Goal: Information Seeking & Learning: Learn about a topic

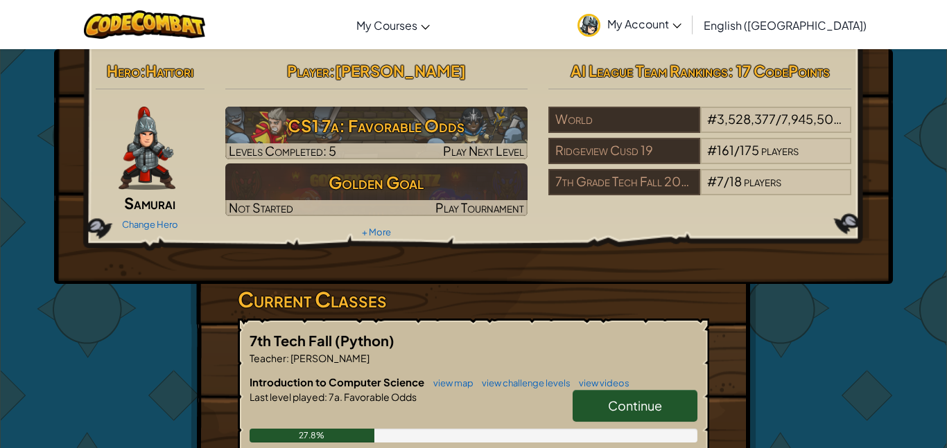
click at [629, 401] on span "Continue" at bounding box center [635, 406] width 54 height 16
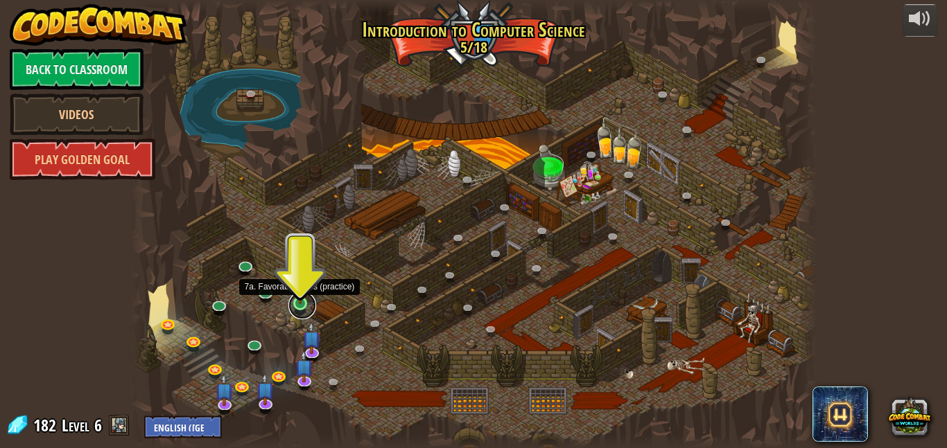
click at [296, 305] on link at bounding box center [302, 306] width 28 height 28
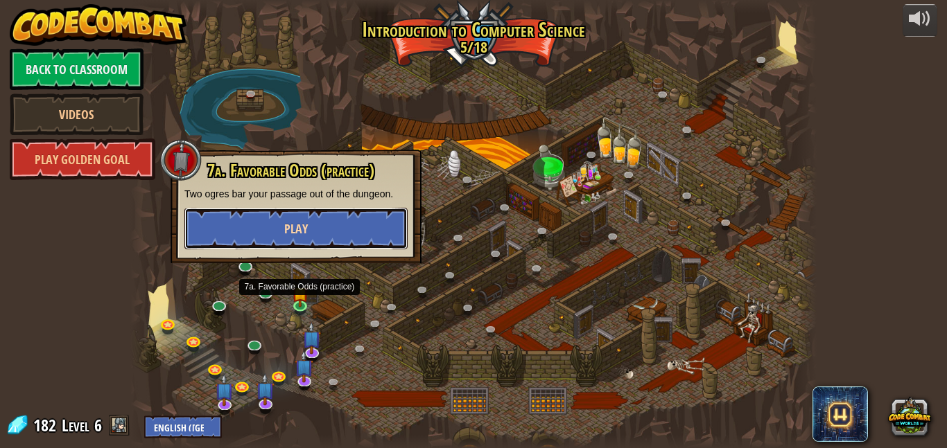
click at [298, 234] on span "Play" at bounding box center [296, 228] width 24 height 17
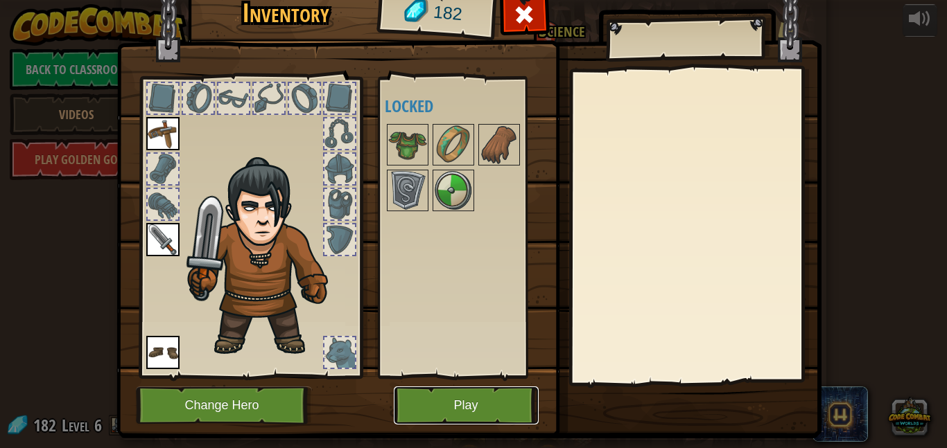
click at [475, 398] on button "Play" at bounding box center [466, 406] width 145 height 38
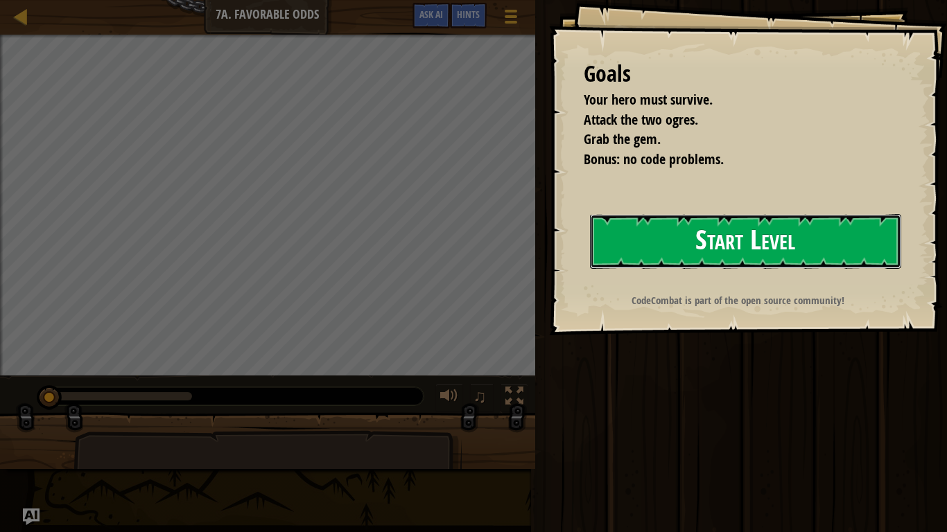
click at [621, 252] on button "Start Level" at bounding box center [745, 241] width 311 height 55
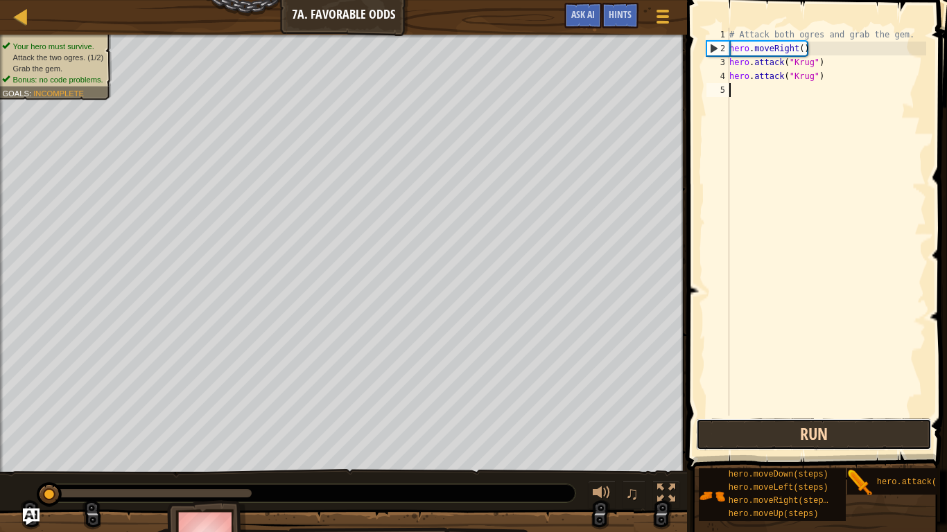
click at [848, 430] on button "Run" at bounding box center [814, 435] width 236 height 32
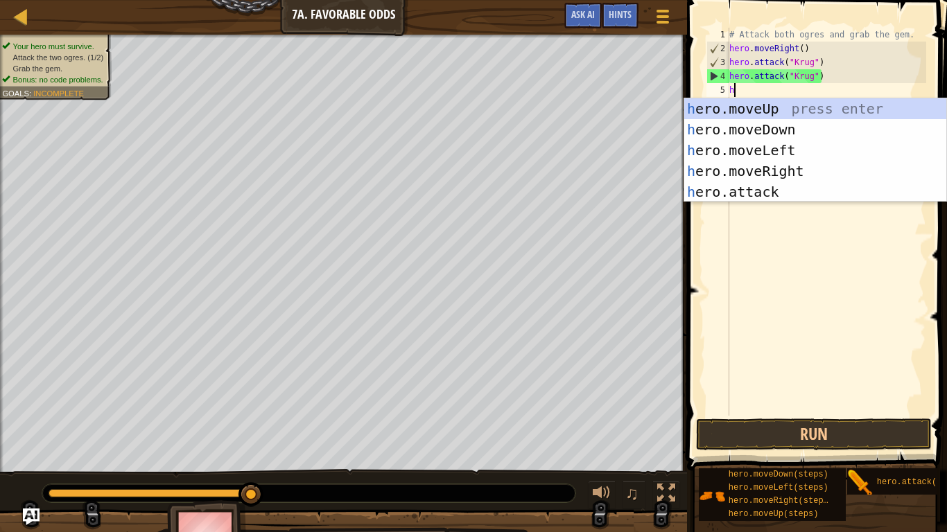
scroll to position [6, 0]
type textarea "he"
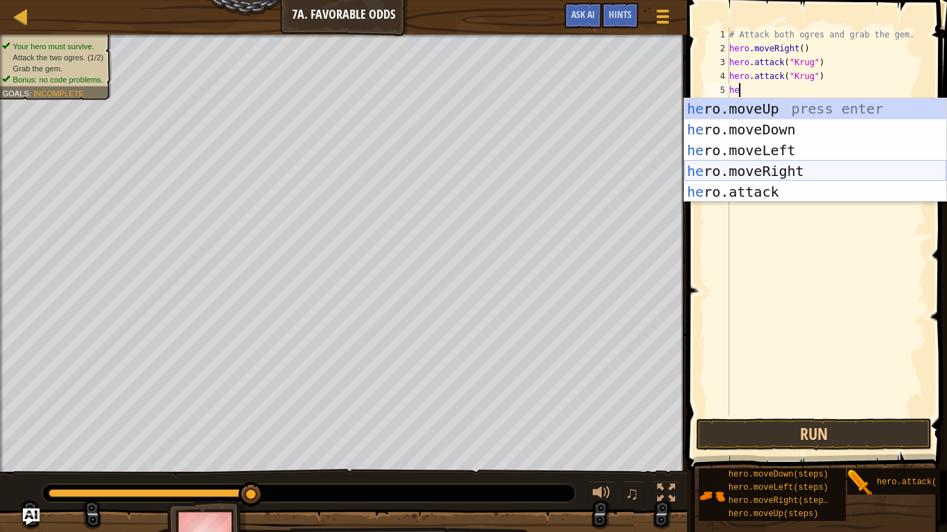
click at [791, 175] on div "he ro.moveUp press enter he ro.moveDown press enter he ro.moveLeft press enter …" at bounding box center [815, 171] width 262 height 146
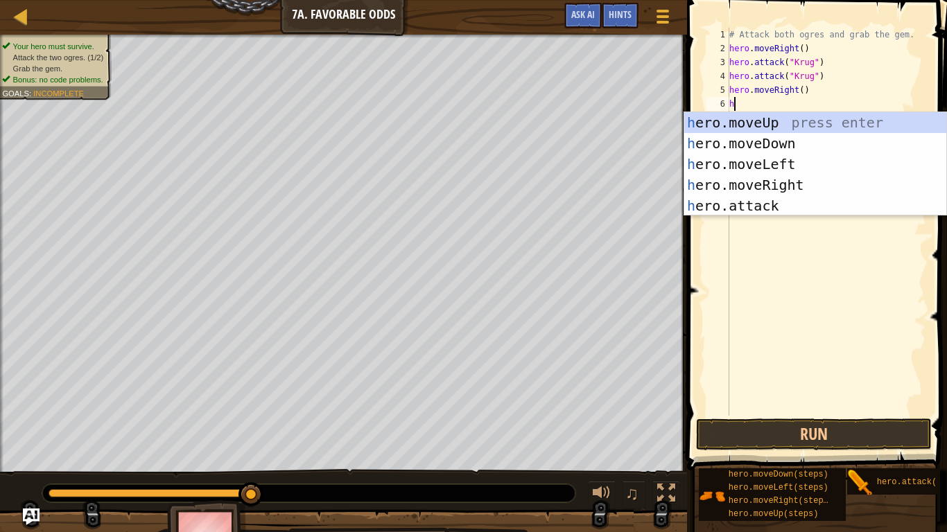
type textarea "he"
click at [770, 128] on div "he ro.moveUp press enter he ro.moveDown press enter he ro.moveLeft press enter …" at bounding box center [815, 185] width 262 height 146
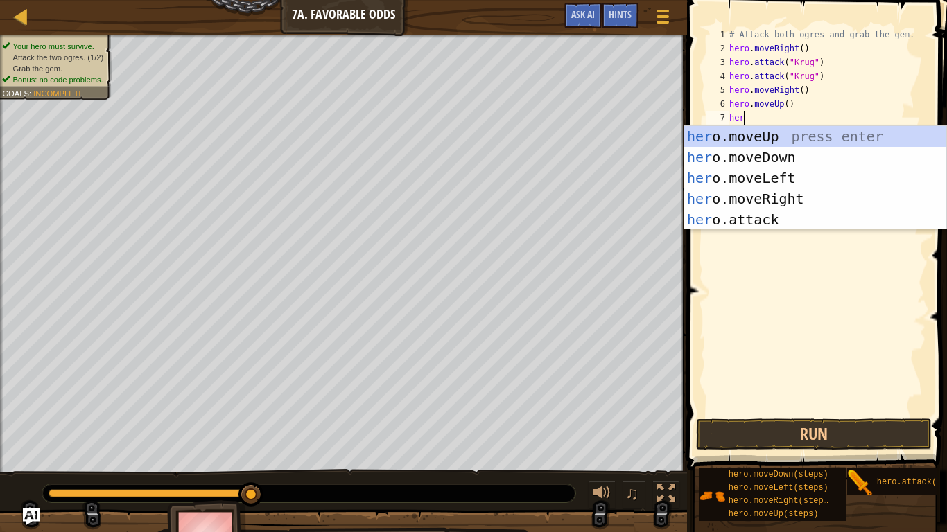
scroll to position [6, 2]
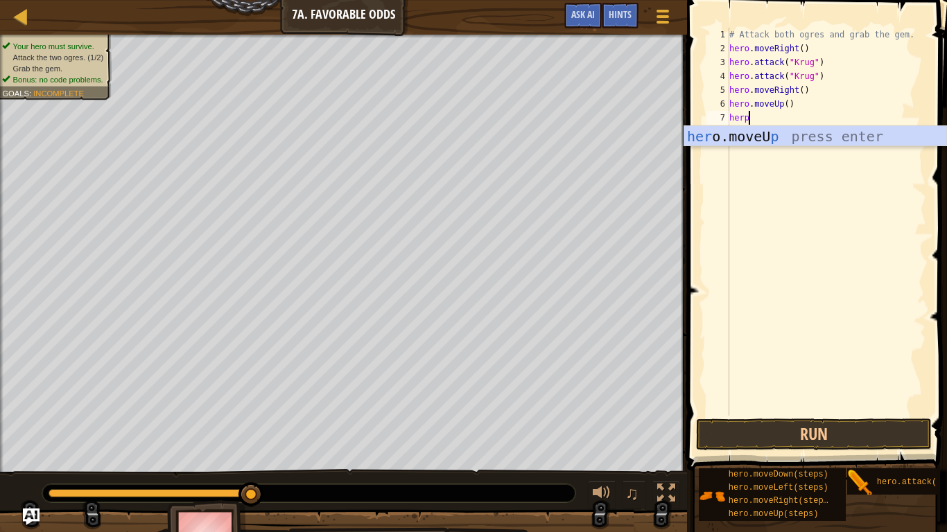
type textarea "her"
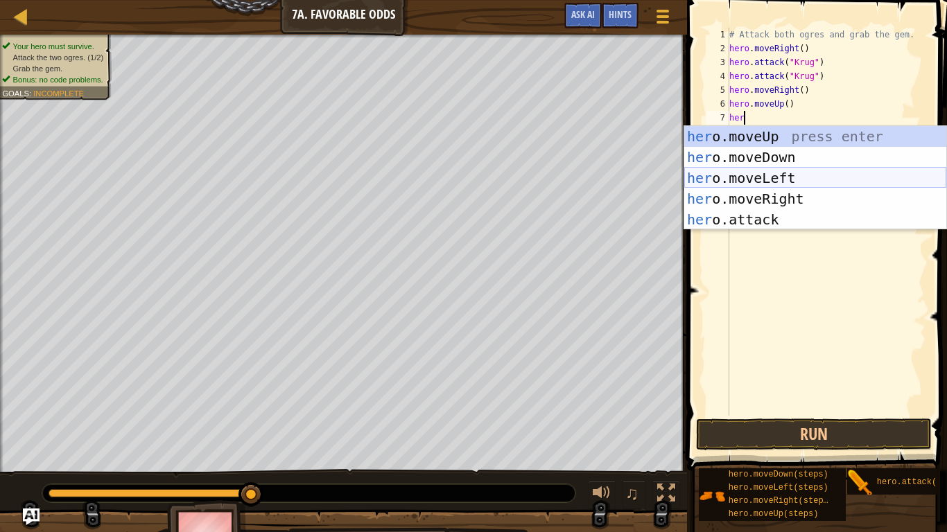
click at [800, 177] on div "her o.moveUp press enter her o.moveDown press enter her o.moveLeft press enter …" at bounding box center [815, 199] width 262 height 146
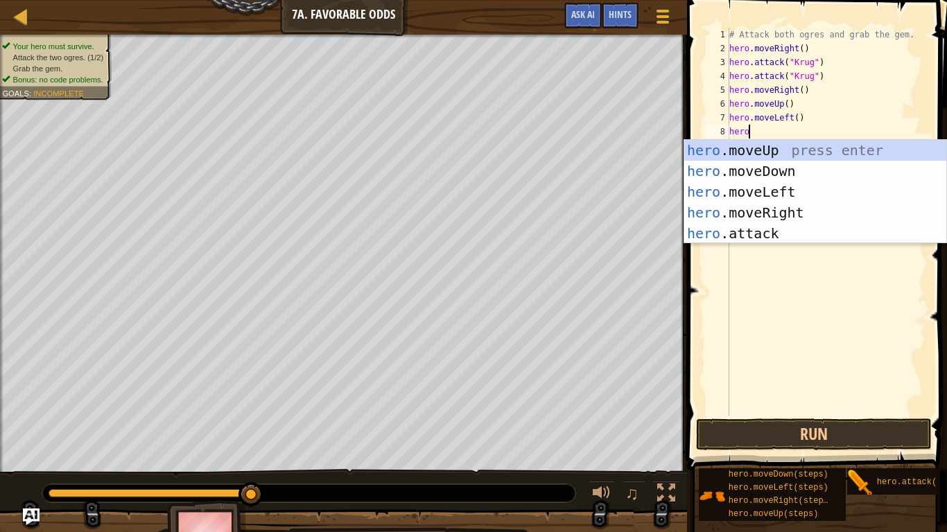
scroll to position [6, 2]
click at [780, 231] on div "hero .moveUp press enter hero .moveDown press enter hero .moveLeft press enter …" at bounding box center [815, 213] width 262 height 146
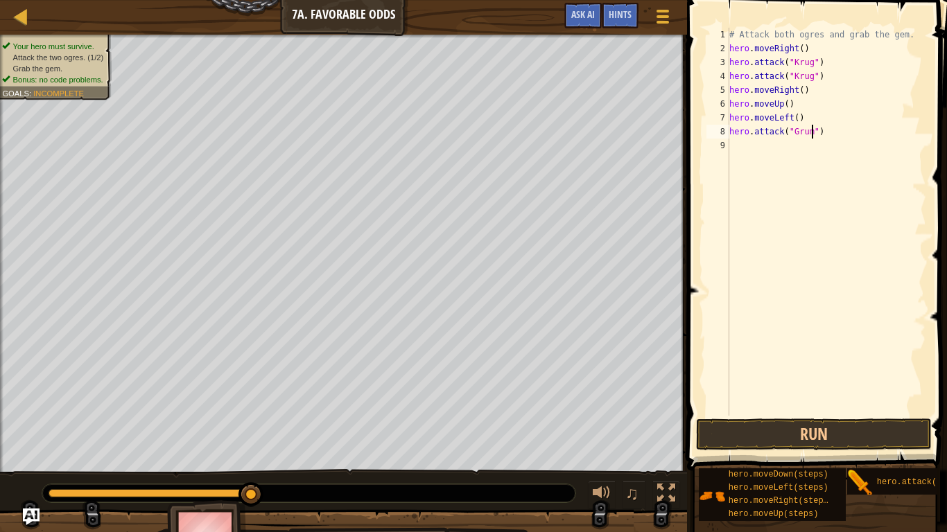
type textarea "hero.attack("Grump")"
click at [732, 148] on div "# Attack both ogres and grab the gem. hero . moveRight ( ) hero . attack ( "Kru…" at bounding box center [826, 236] width 200 height 416
click at [816, 446] on button "Run" at bounding box center [814, 435] width 236 height 32
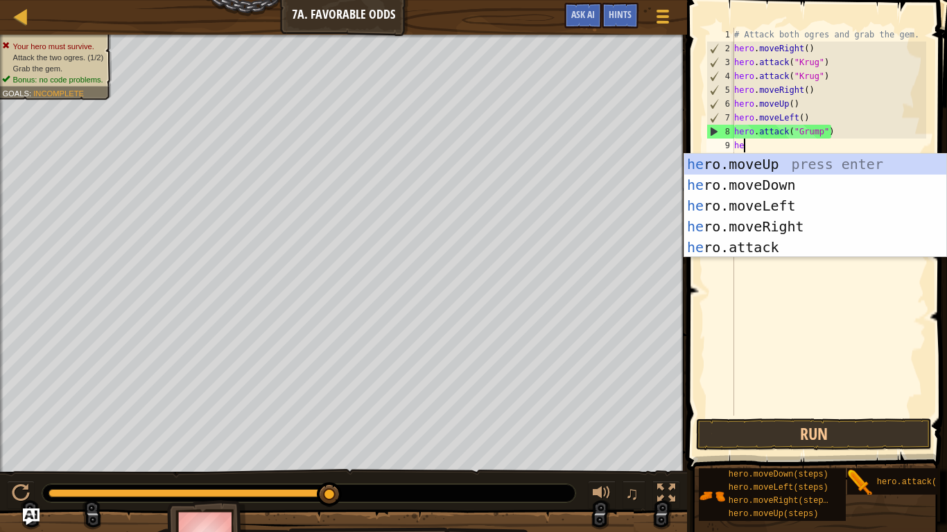
scroll to position [6, 1]
type textarea "h"
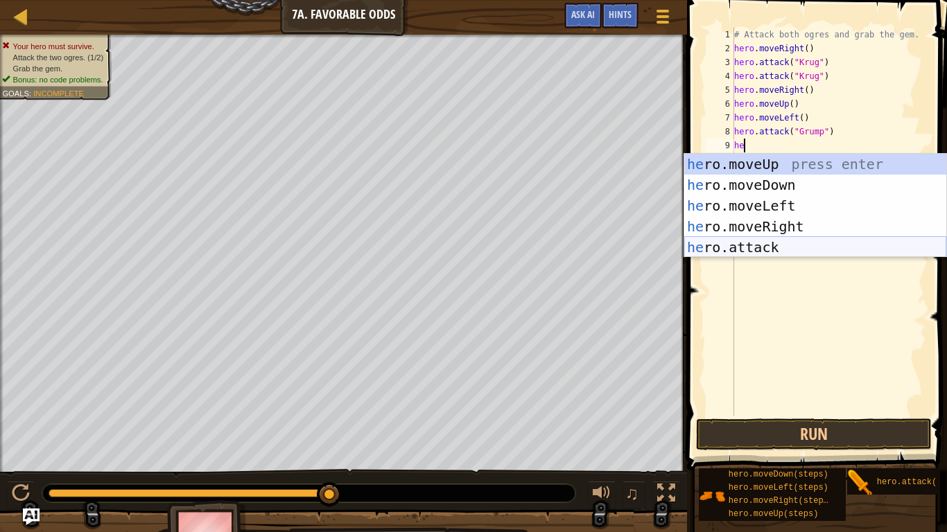
click at [789, 246] on div "he ro.moveUp press enter he ro.moveDown press enter he ro.moveLeft press enter …" at bounding box center [815, 227] width 262 height 146
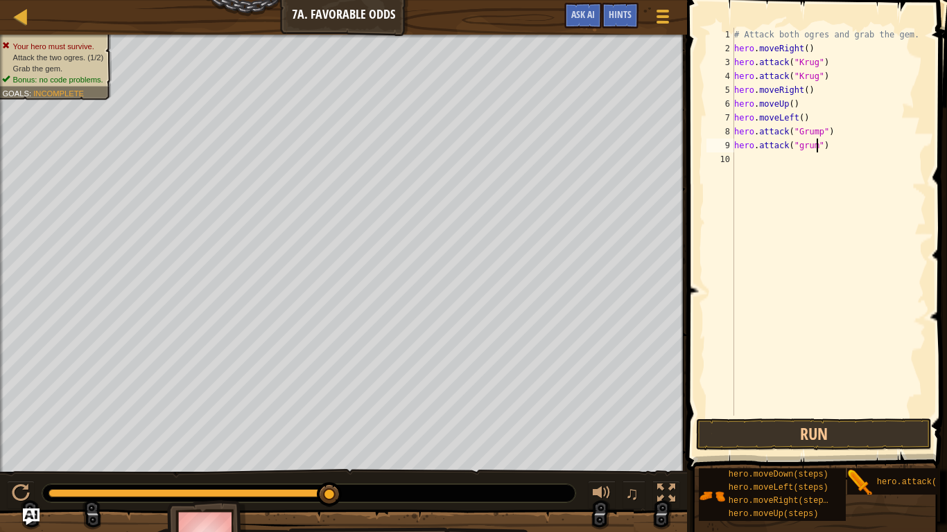
scroll to position [6, 13]
click at [802, 146] on div "# Attack both ogres and grab the gem. hero . moveRight ( ) hero . attack ( "[PE…" at bounding box center [828, 236] width 195 height 416
type textarea "hero.attack("Grump")"
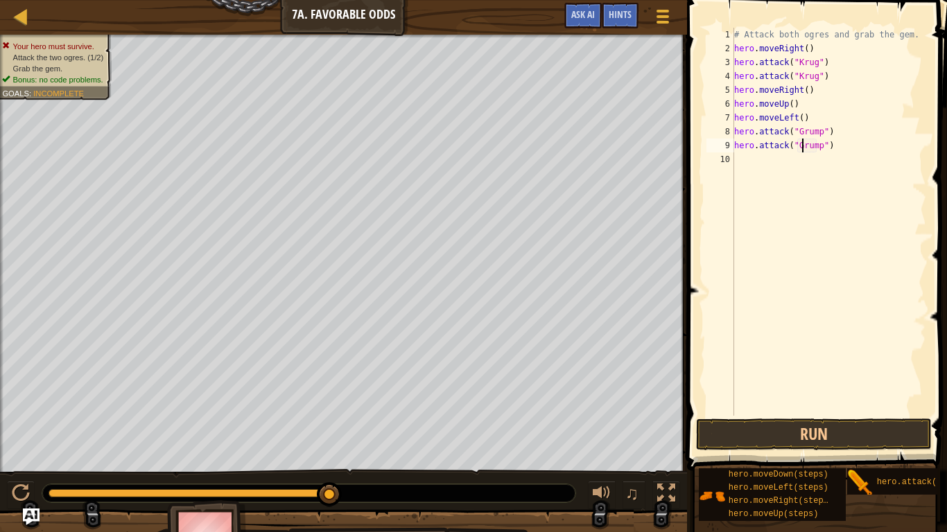
click at [737, 161] on div "# Attack both ogres and grab the gem. hero . moveRight ( ) hero . attack ( "Kru…" at bounding box center [828, 236] width 195 height 416
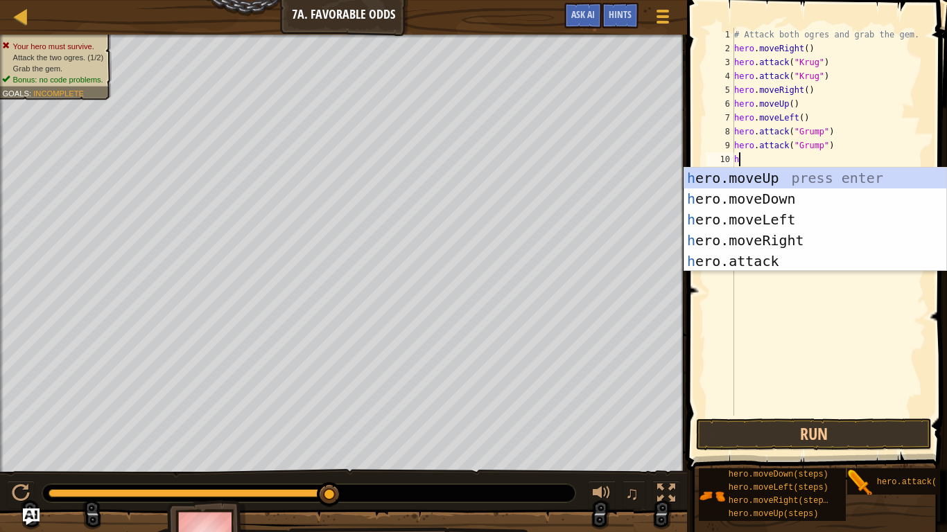
type textarea "he"
click at [816, 218] on div "he ro.moveUp press enter he ro.moveDown press enter he ro.moveLeft press enter …" at bounding box center [815, 241] width 262 height 146
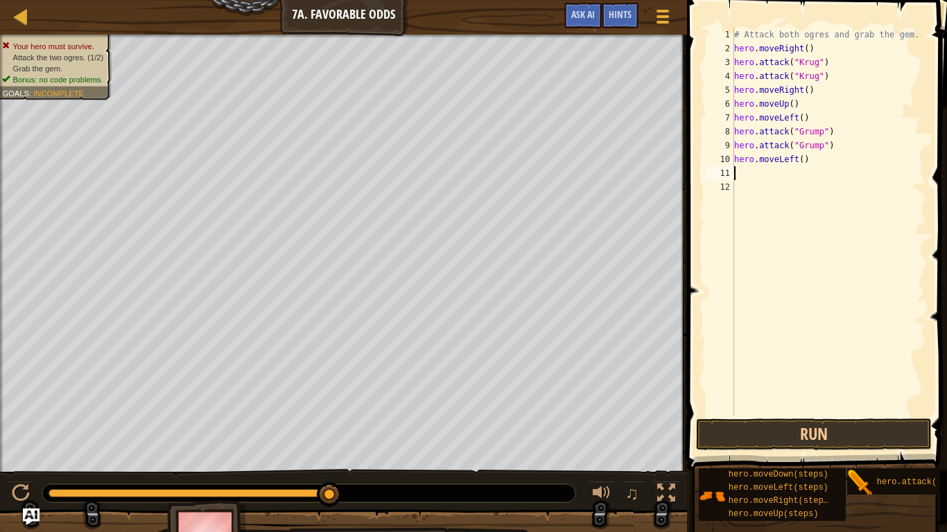
scroll to position [6, 0]
click at [799, 440] on button "Run" at bounding box center [814, 435] width 236 height 32
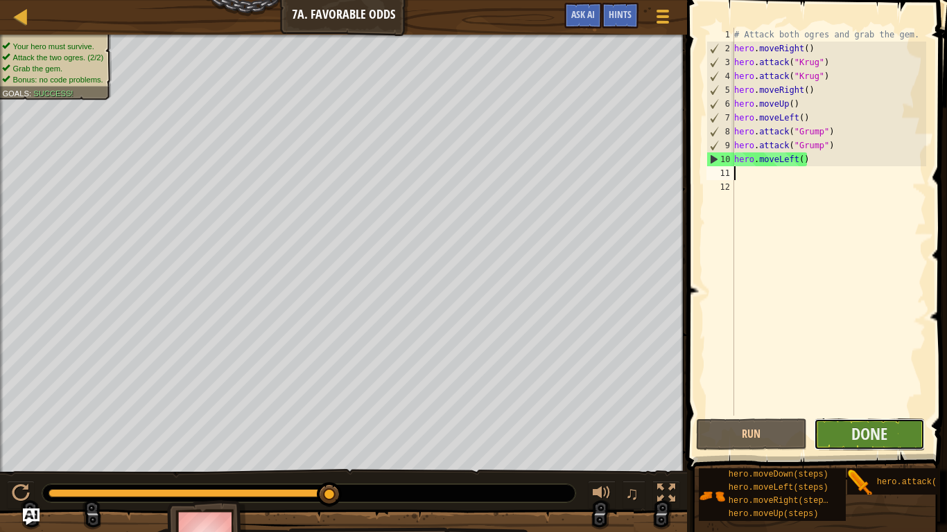
click at [853, 445] on button "Done" at bounding box center [869, 435] width 111 height 32
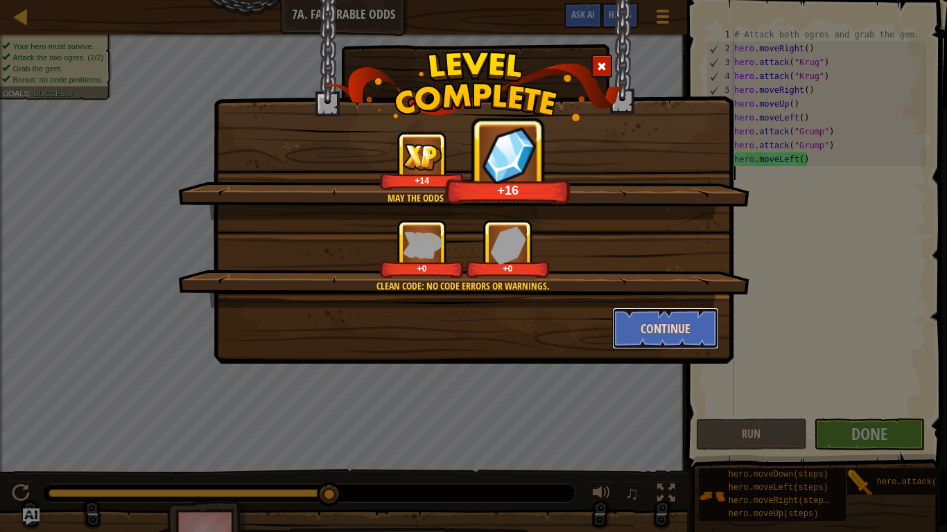
click at [658, 341] on button "Continue" at bounding box center [665, 329] width 107 height 42
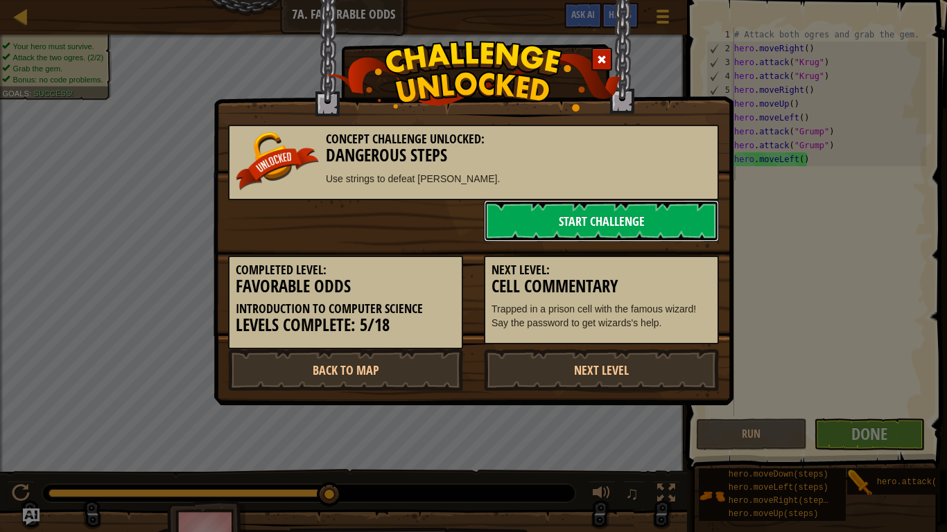
click at [586, 237] on link "Start Challenge" at bounding box center [601, 221] width 235 height 42
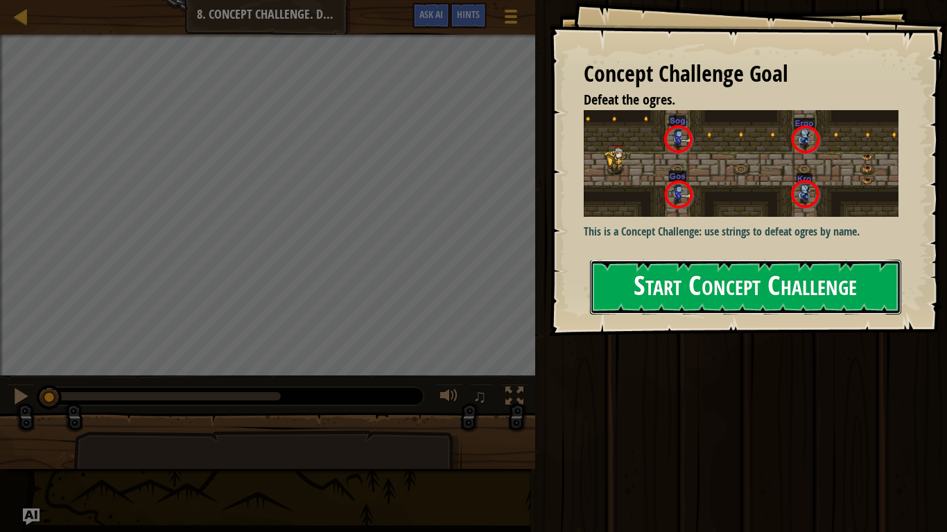
click at [744, 262] on button "Start Concept Challenge" at bounding box center [745, 287] width 311 height 55
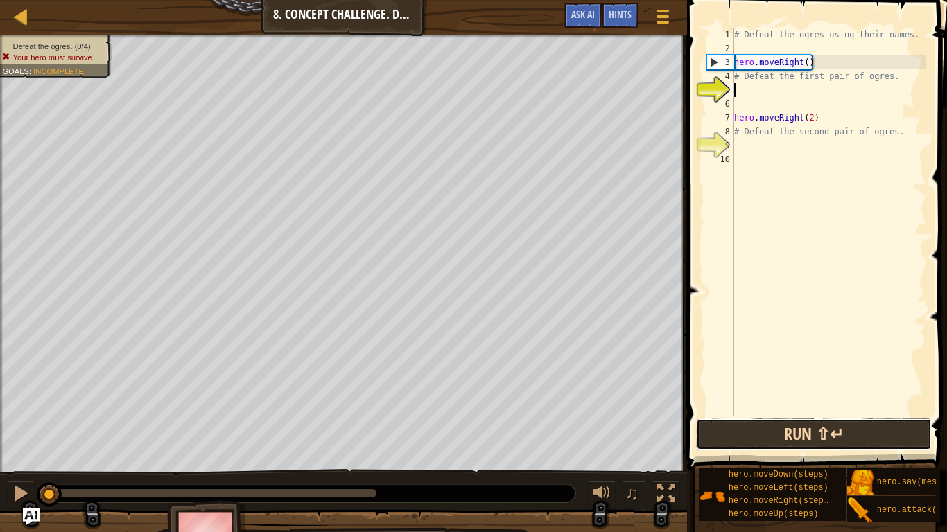
click at [850, 424] on button "Run ⇧↵" at bounding box center [814, 435] width 236 height 32
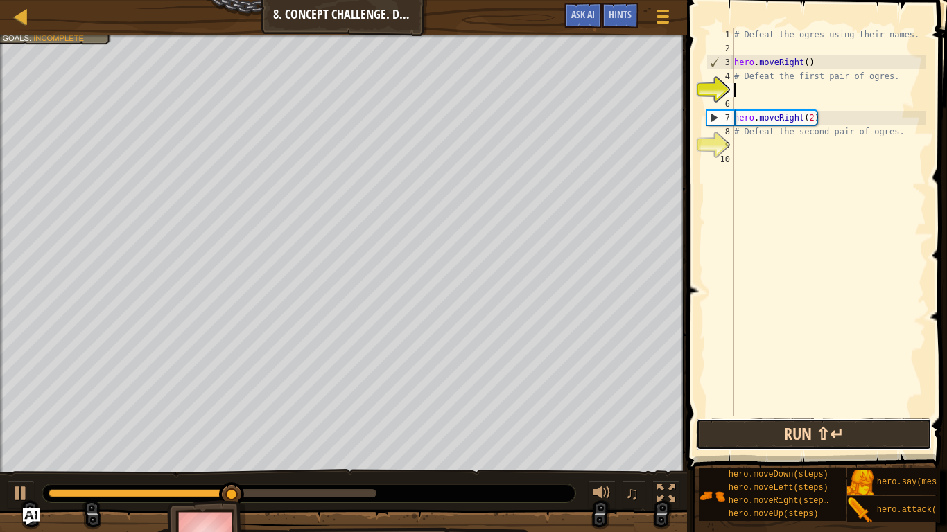
click at [728, 427] on button "Run ⇧↵" at bounding box center [814, 435] width 236 height 32
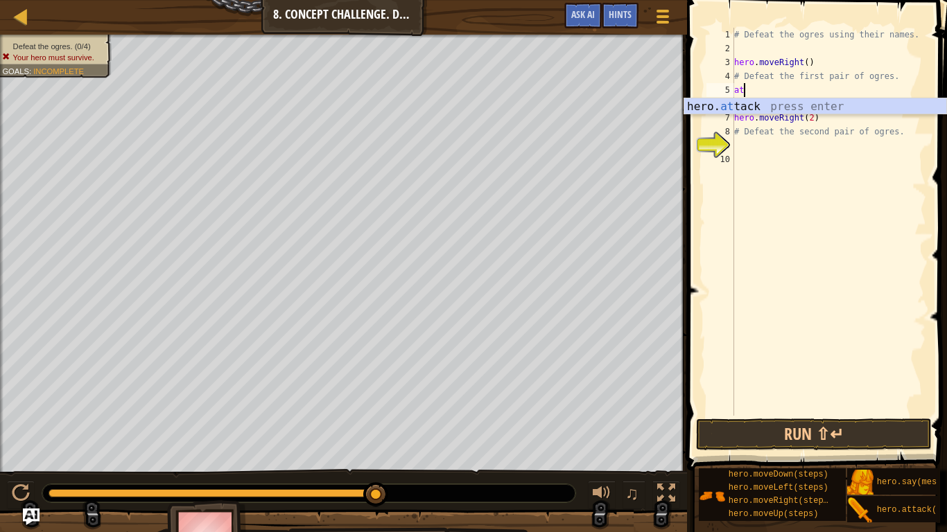
scroll to position [6, 1]
click at [746, 109] on div "hero. att ack press enter" at bounding box center [815, 123] width 262 height 50
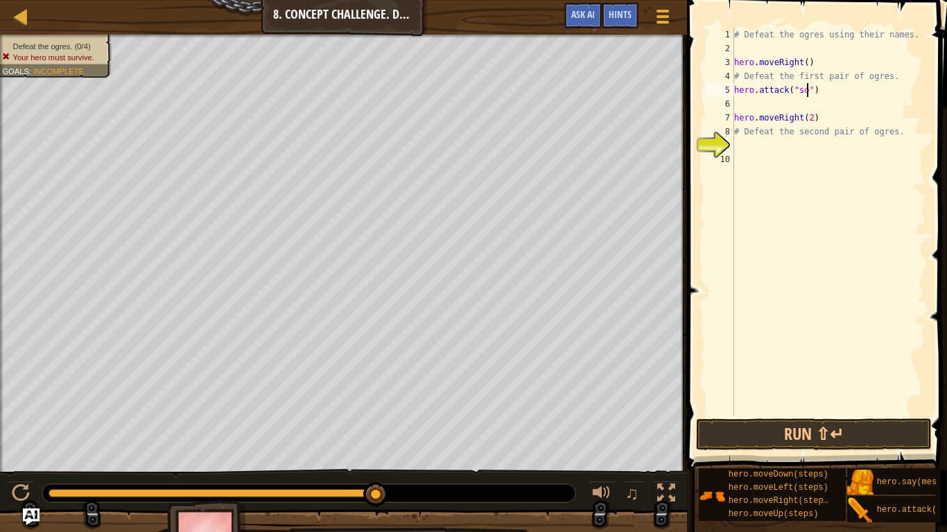
type textarea "hero.attack("sog")"
click at [740, 107] on div "# Defeat the ogres using their names. hero . moveRight ( ) # Defeat the first p…" at bounding box center [828, 236] width 195 height 416
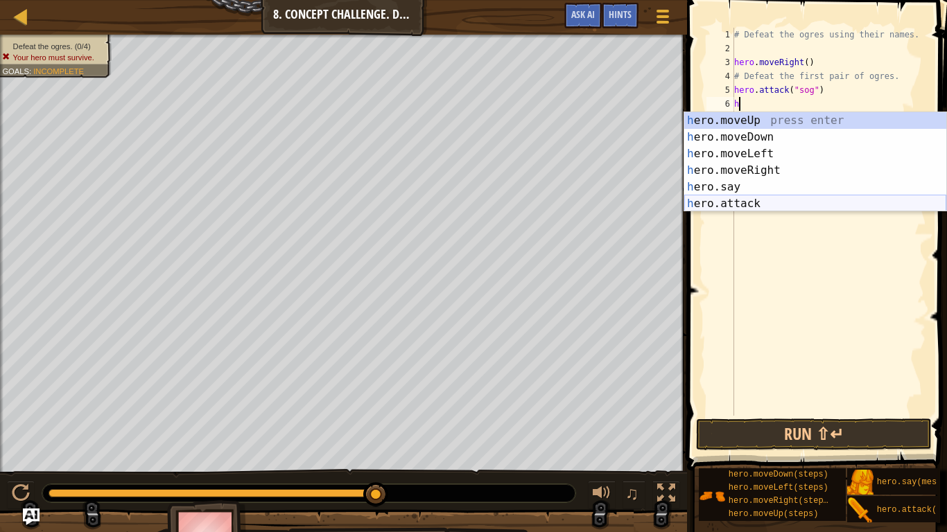
click at [778, 204] on div "h ero.moveUp press enter h ero.moveDown press enter h ero.moveLeft press enter …" at bounding box center [815, 178] width 262 height 133
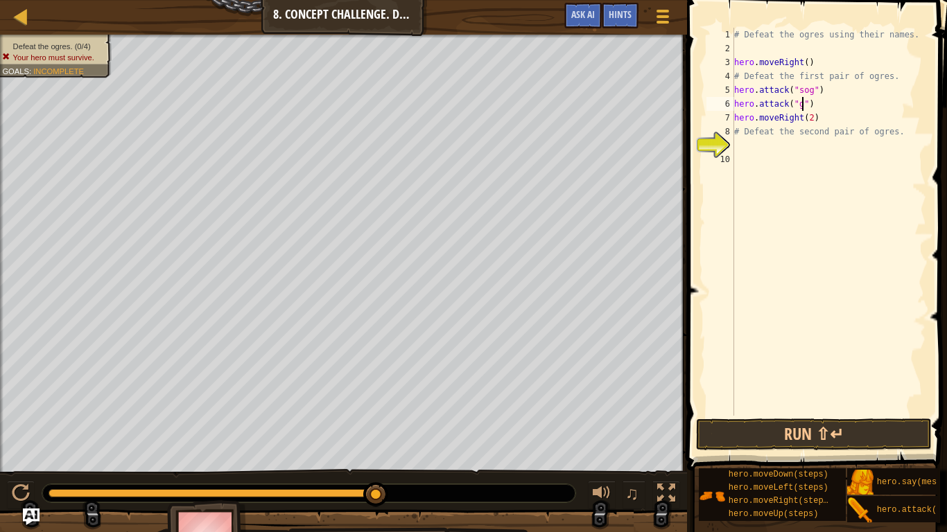
scroll to position [6, 11]
type textarea "hero.attack("gos")"
click at [896, 421] on button "Run ⇧↵" at bounding box center [814, 435] width 236 height 32
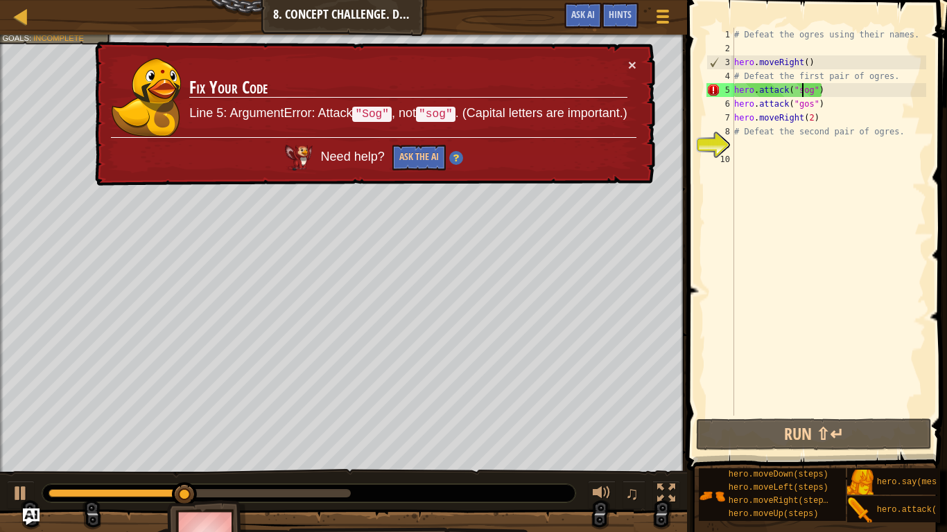
click at [802, 88] on div "# Defeat the ogres using their names. hero . moveRight ( ) # Defeat the first p…" at bounding box center [828, 236] width 195 height 416
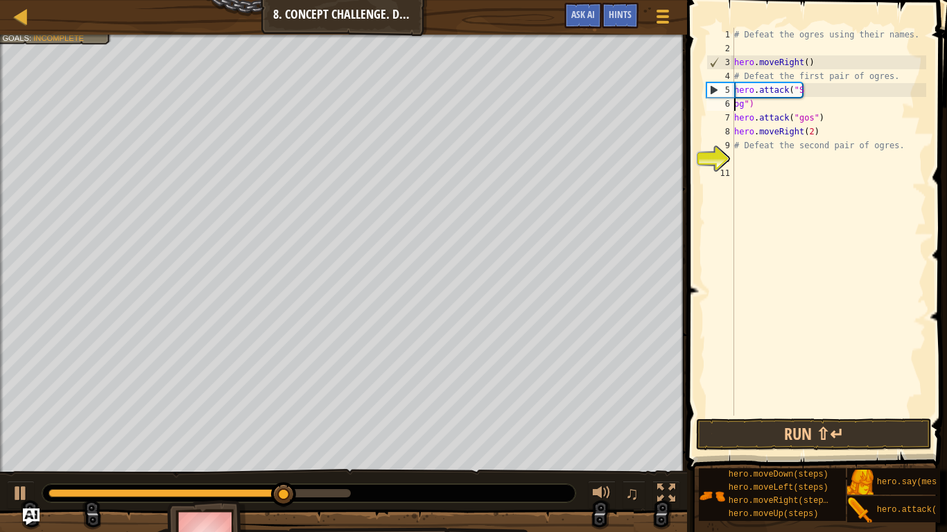
scroll to position [6, 2]
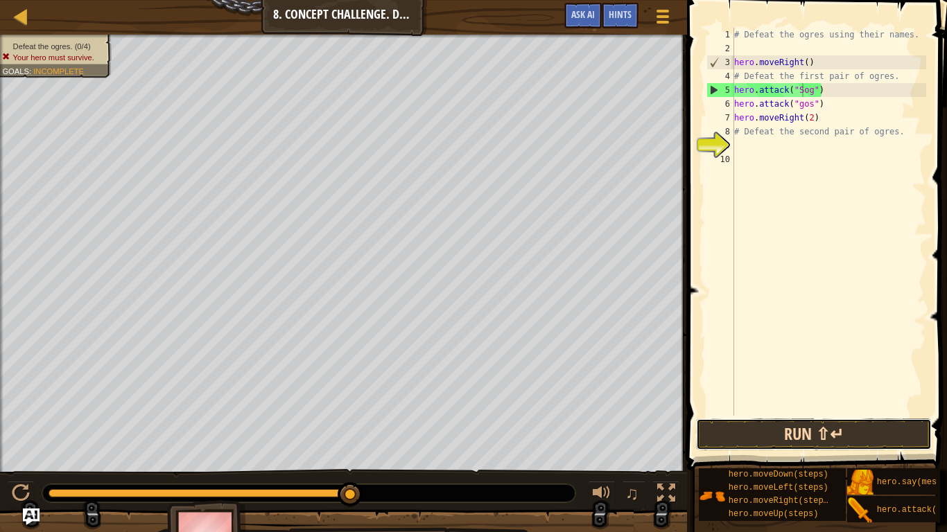
click at [830, 423] on button "Run ⇧↵" at bounding box center [814, 435] width 236 height 32
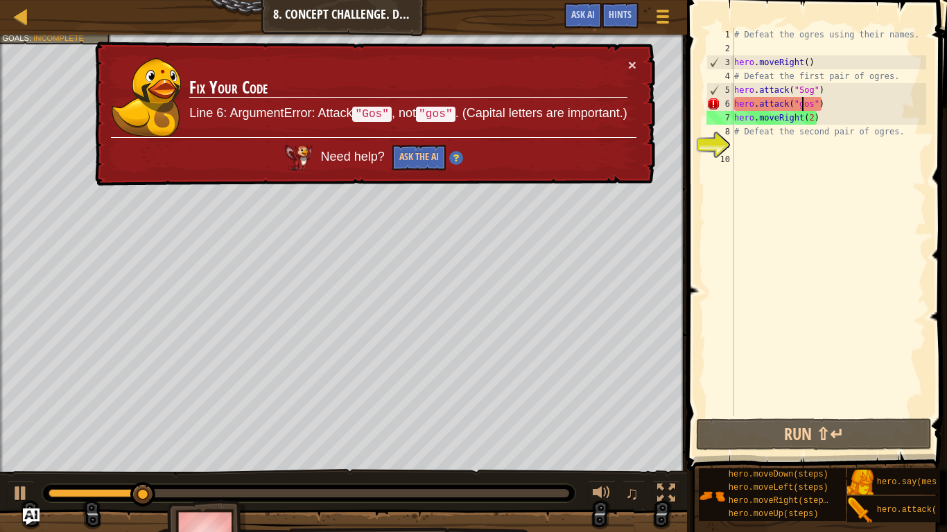
click at [804, 105] on div "# Defeat the ogres using their names. hero . moveRight ( ) # Defeat the first p…" at bounding box center [828, 236] width 195 height 416
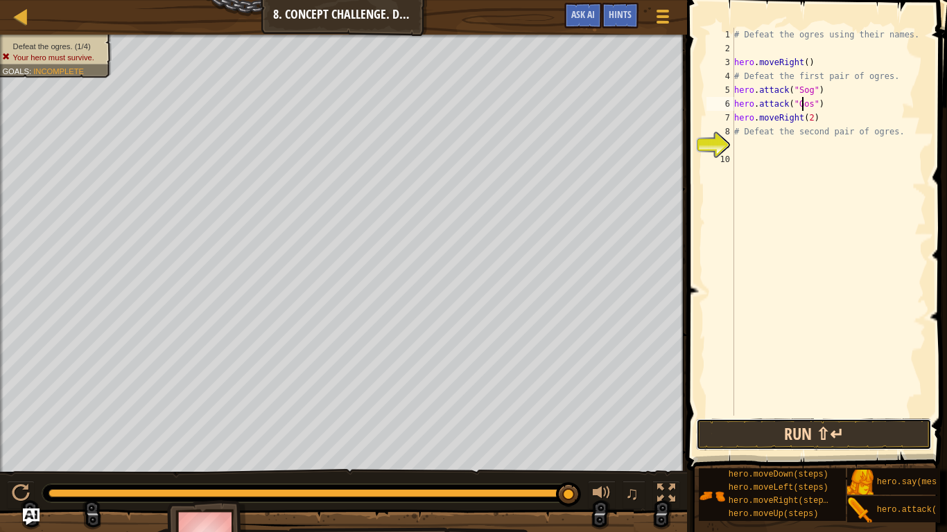
click at [867, 446] on button "Run ⇧↵" at bounding box center [814, 435] width 236 height 32
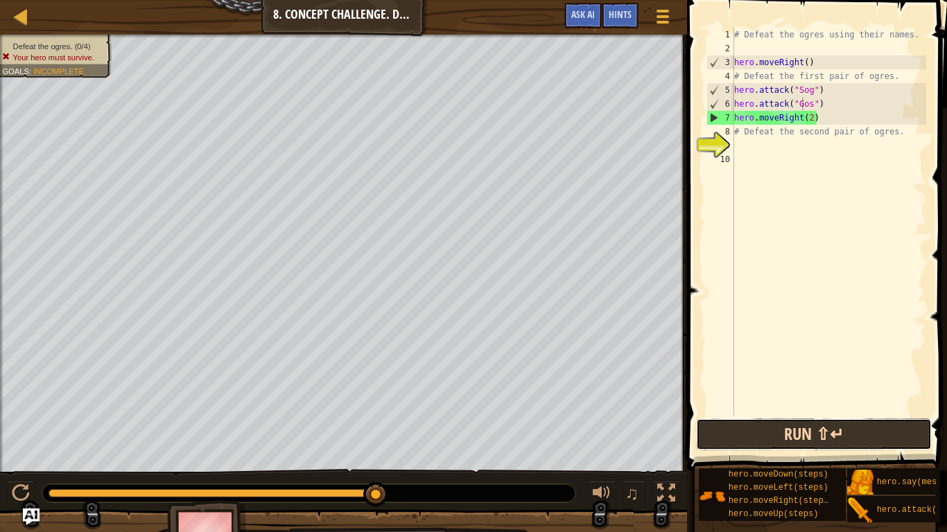
click at [820, 427] on button "Run ⇧↵" at bounding box center [814, 435] width 236 height 32
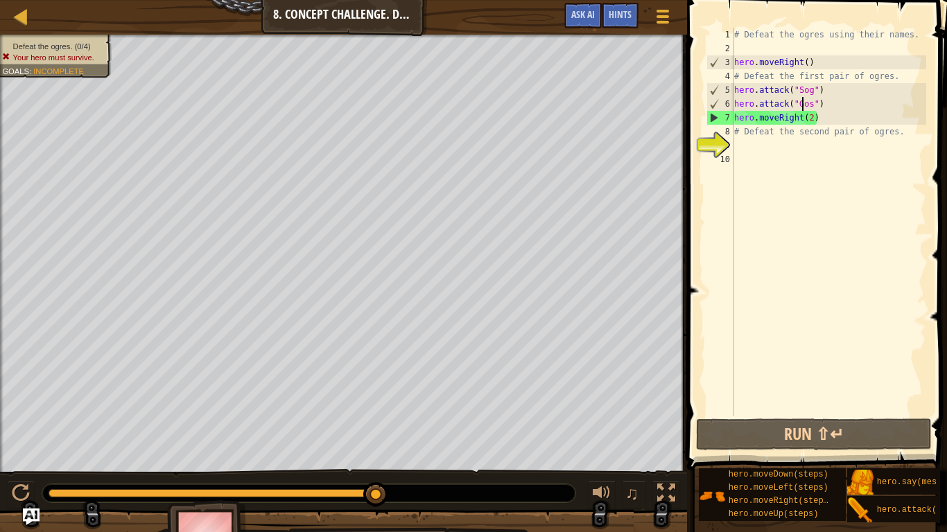
click at [81, 0] on div "Map Introduction to Computer Science 8. Concept Challenge. Dangerous Steps Game…" at bounding box center [343, 17] width 687 height 35
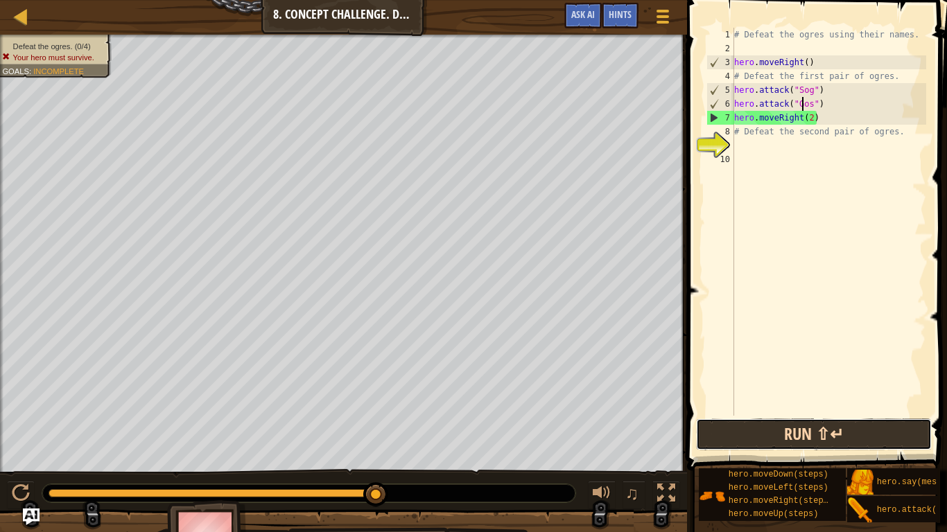
click at [775, 435] on button "Run ⇧↵" at bounding box center [814, 435] width 236 height 32
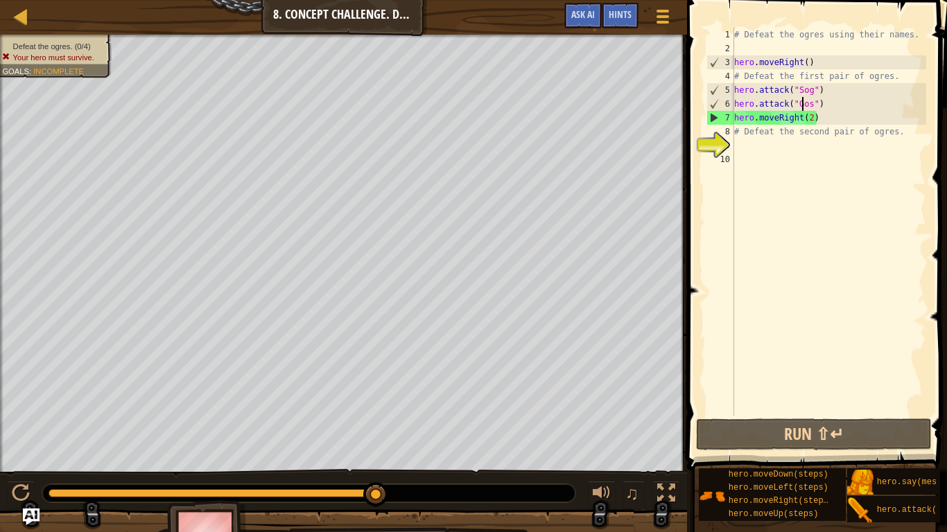
click at [812, 105] on div "# Defeat the ogres using their names. hero . moveRight ( ) # Defeat the first p…" at bounding box center [828, 236] width 195 height 416
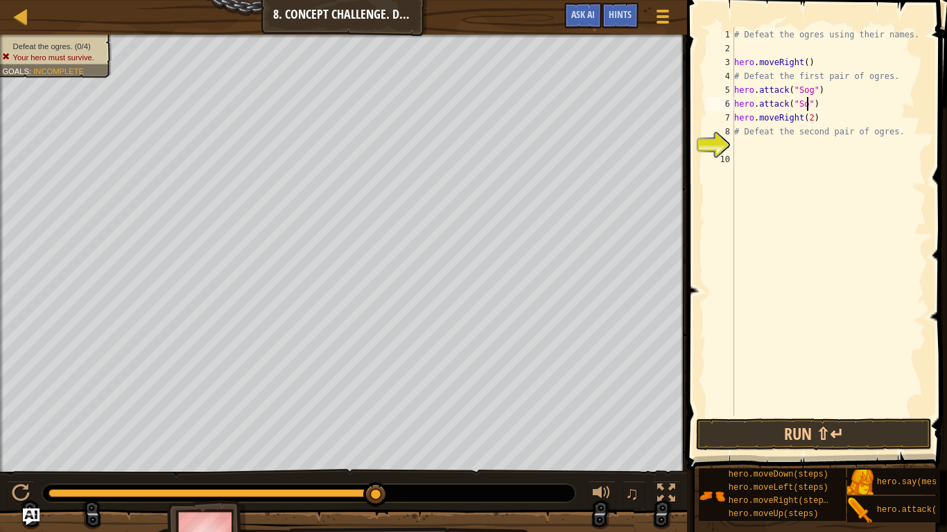
scroll to position [6, 12]
click at [817, 122] on div "# Defeat the ogres using their names. hero . moveRight ( ) # Defeat the first p…" at bounding box center [828, 236] width 195 height 416
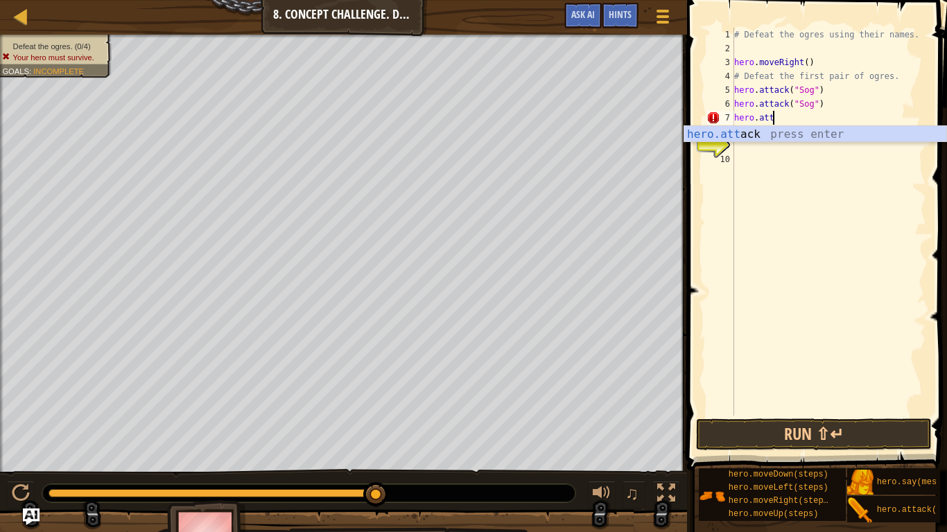
scroll to position [6, 5]
click at [836, 134] on div "hero.att ack press enter" at bounding box center [815, 151] width 262 height 50
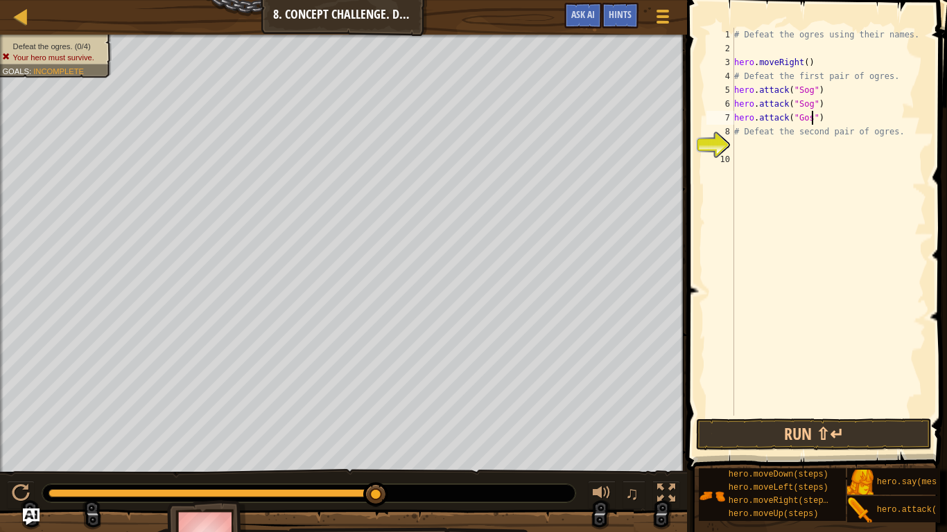
scroll to position [6, 12]
type textarea "hero.attack("Gos")"
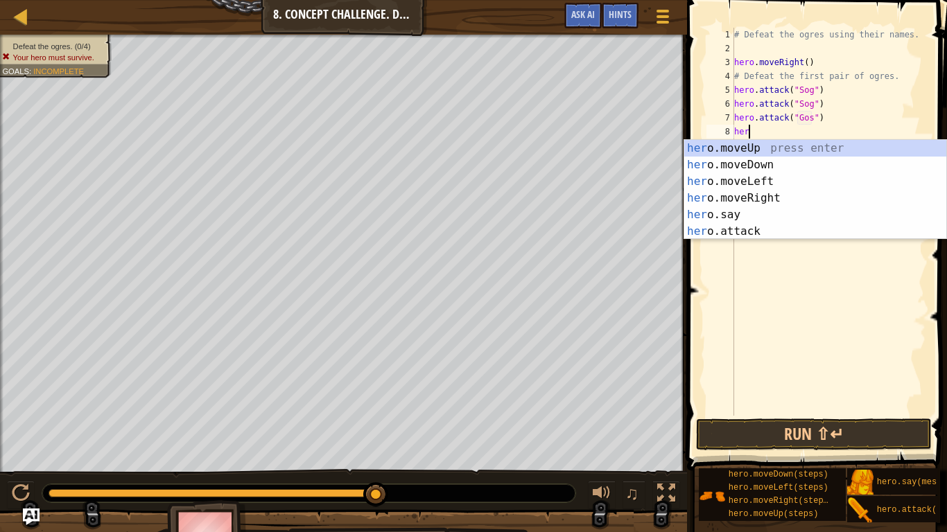
scroll to position [6, 2]
click at [820, 231] on div "hero .moveUp press enter hero .moveDown press enter hero .moveLeft press enter …" at bounding box center [815, 206] width 262 height 133
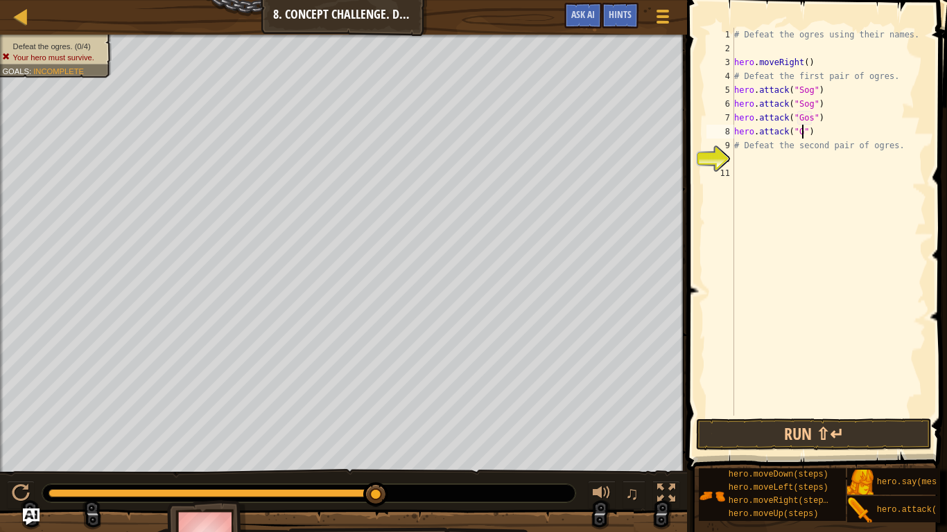
scroll to position [6, 11]
type textarea "hero.attack("Gos")"
click at [737, 161] on div "# Defeat the ogres using their names. hero . moveRight ( ) # Defeat the first p…" at bounding box center [828, 236] width 195 height 416
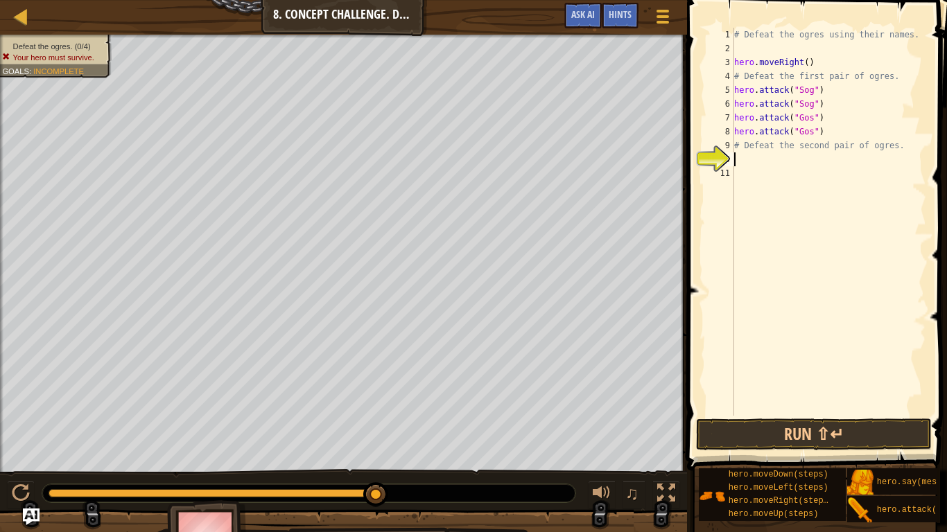
click at [826, 135] on div "# Defeat the ogres using their names. hero . moveRight ( ) # Defeat the first p…" at bounding box center [828, 236] width 195 height 416
type textarea "hero.attack("Gos")"
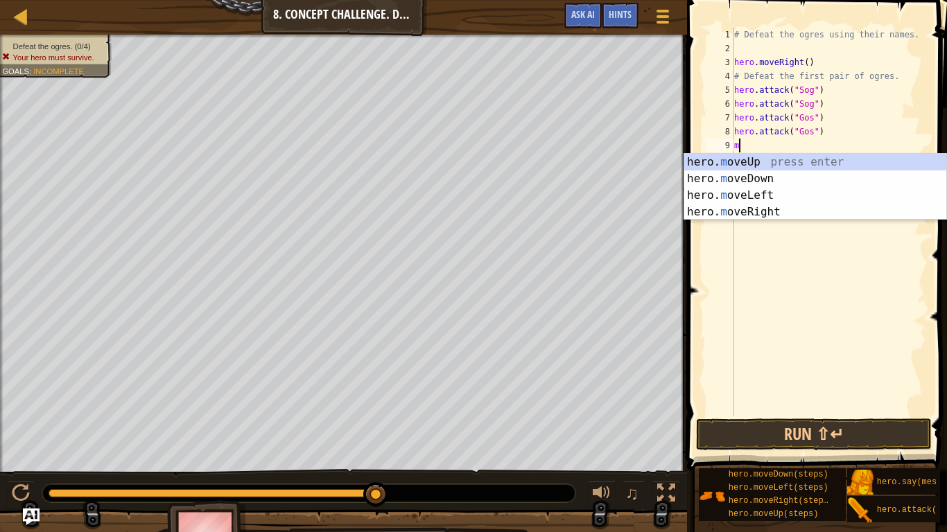
scroll to position [6, 1]
type textarea "mov"
click at [824, 210] on div "hero. mov eUp press enter hero. mov eDown press enter hero. mov eLeft press ent…" at bounding box center [815, 204] width 262 height 100
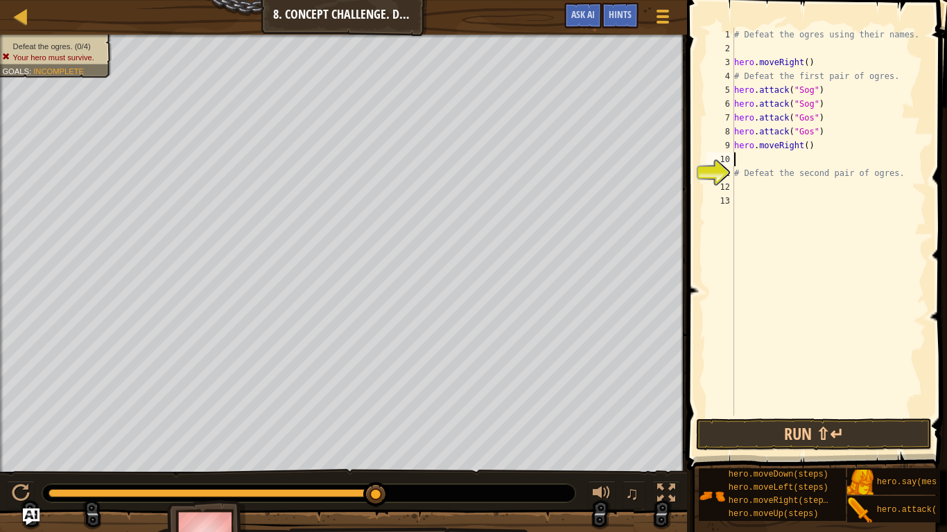
scroll to position [6, 0]
click at [747, 186] on div "# Defeat the ogres using their names. hero . moveRight ( ) # Defeat the first p…" at bounding box center [828, 236] width 195 height 416
click at [757, 156] on div "# Defeat the ogres using their names. hero . moveRight ( ) # Defeat the first p…" at bounding box center [828, 236] width 195 height 416
type textarea "hero.moveRight()"
click at [743, 173] on div "# Defeat the ogres using their names. hero . moveRight ( ) # Defeat the first p…" at bounding box center [828, 236] width 195 height 416
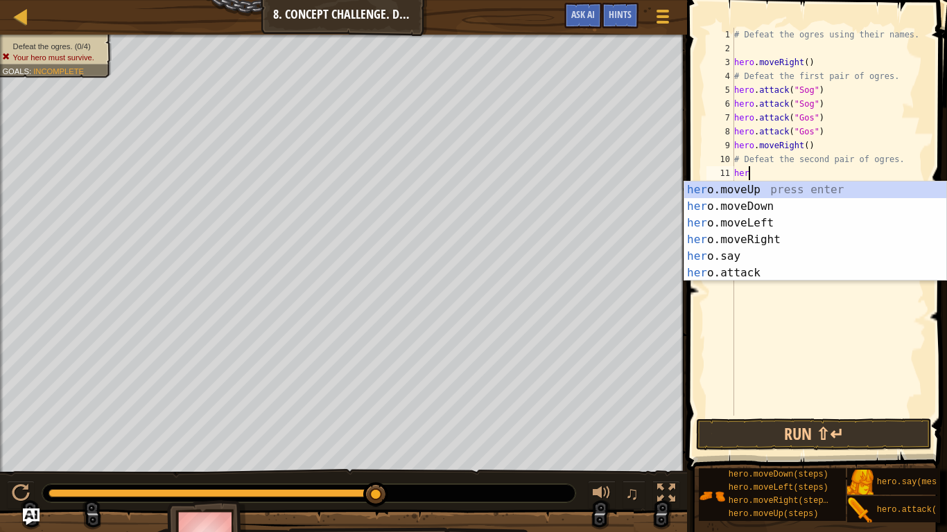
scroll to position [6, 2]
click at [795, 278] on div "hero .moveUp press enter hero .moveDown press enter hero .moveLeft press enter …" at bounding box center [815, 248] width 262 height 133
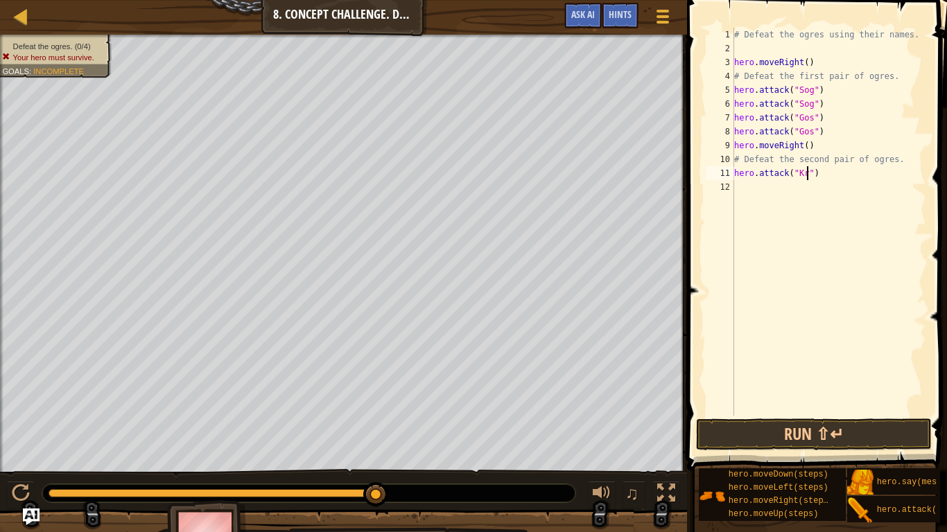
type textarea "hero.attack("Kro")"
click at [736, 185] on div "# Defeat the ogres using their names. hero . moveRight ( ) # Defeat the first p…" at bounding box center [828, 236] width 195 height 416
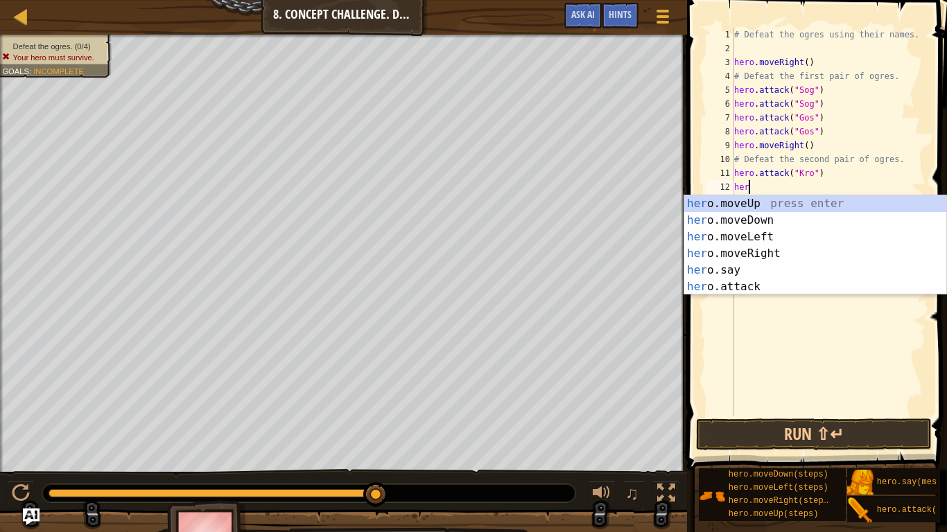
scroll to position [6, 2]
click at [782, 292] on div "hero .moveUp press enter hero .moveDown press enter hero .moveLeft press enter …" at bounding box center [815, 261] width 262 height 133
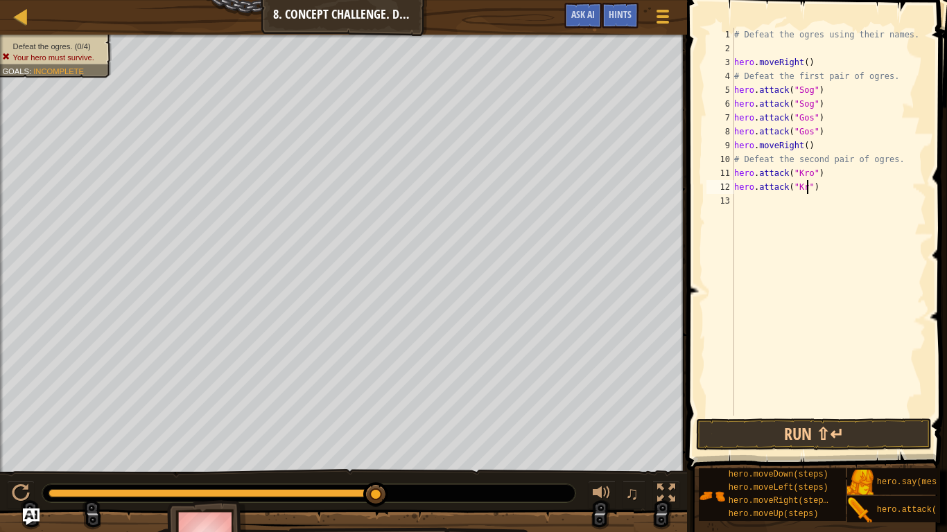
type textarea "hero.attack("Kro")"
click at [738, 209] on div "# Defeat the ogres using their names. hero . moveRight ( ) # Defeat the first p…" at bounding box center [828, 236] width 195 height 416
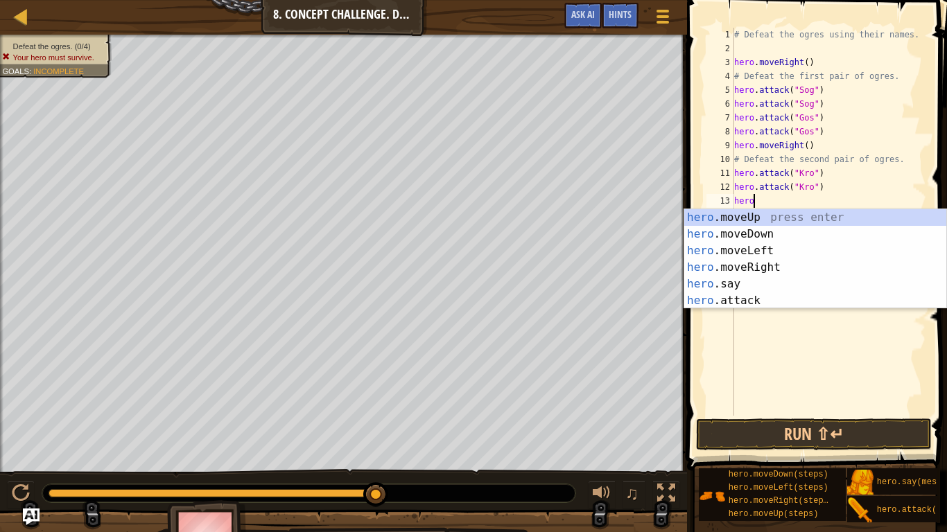
scroll to position [6, 2]
click at [771, 293] on div "hero .moveUp press enter hero .moveDown press enter hero .moveLeft press enter …" at bounding box center [815, 275] width 262 height 133
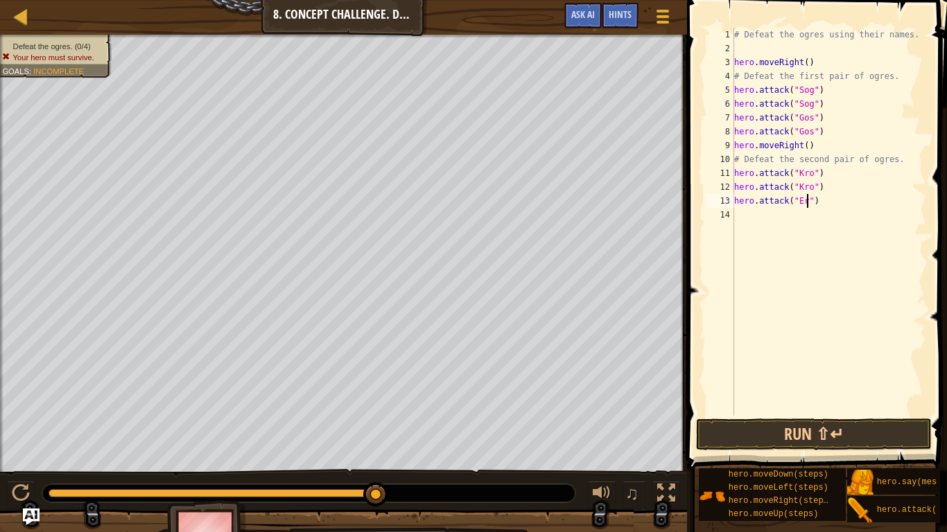
scroll to position [6, 11]
type textarea "hero.attack("Ergo")"
click at [752, 214] on div "# Defeat the ogres using their names. hero . moveRight ( ) # Defeat the first p…" at bounding box center [828, 236] width 195 height 416
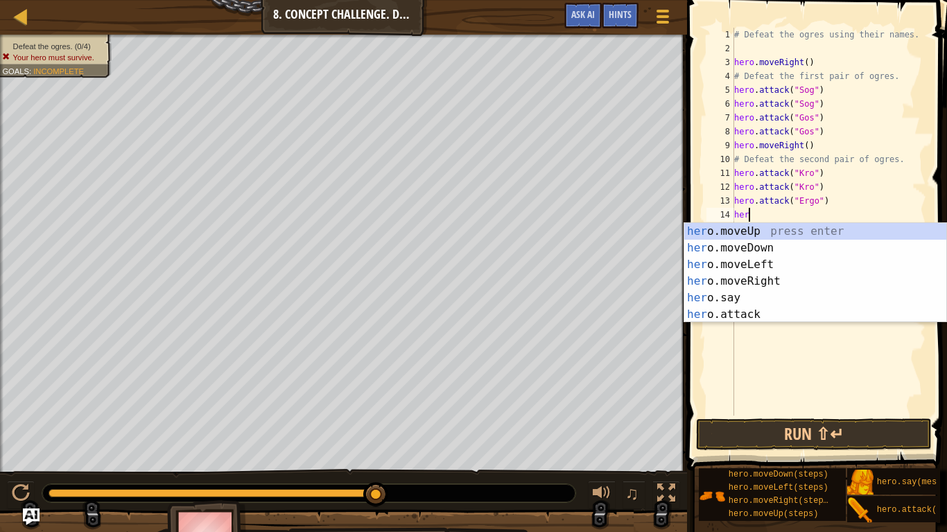
scroll to position [6, 2]
click at [760, 317] on div "hero .moveUp press enter hero .moveDown press enter hero .moveLeft press enter …" at bounding box center [815, 289] width 262 height 133
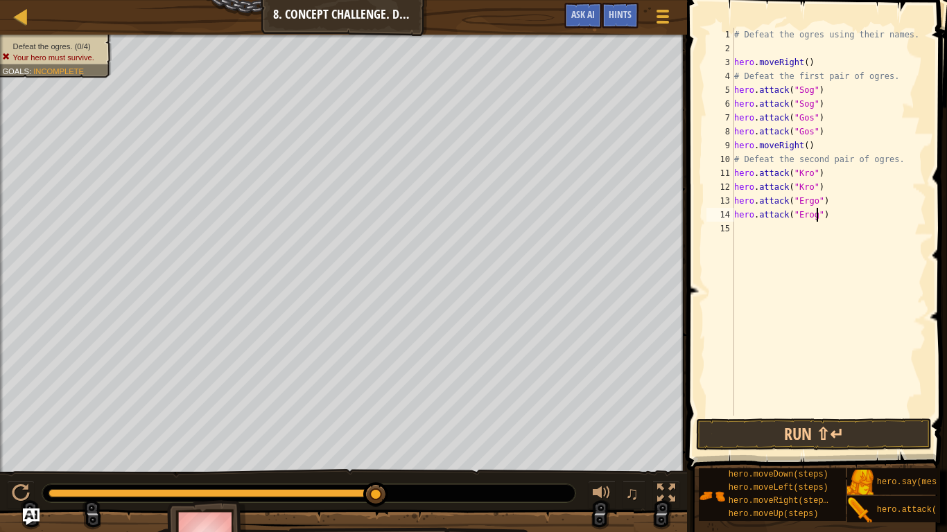
scroll to position [6, 12]
click at [805, 431] on button "Run ⇧↵" at bounding box center [814, 435] width 236 height 32
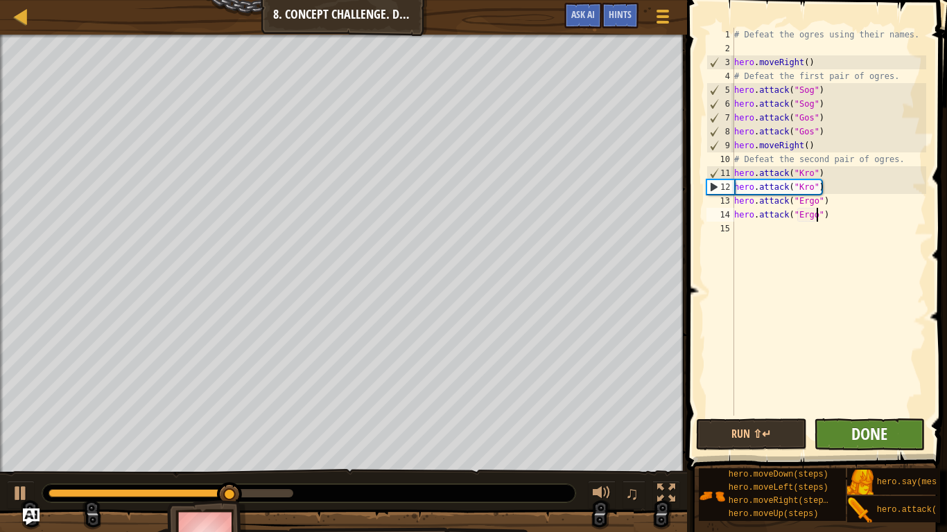
type textarea "hero.attack("Ergo")"
click at [881, 428] on span "Done" at bounding box center [869, 434] width 36 height 22
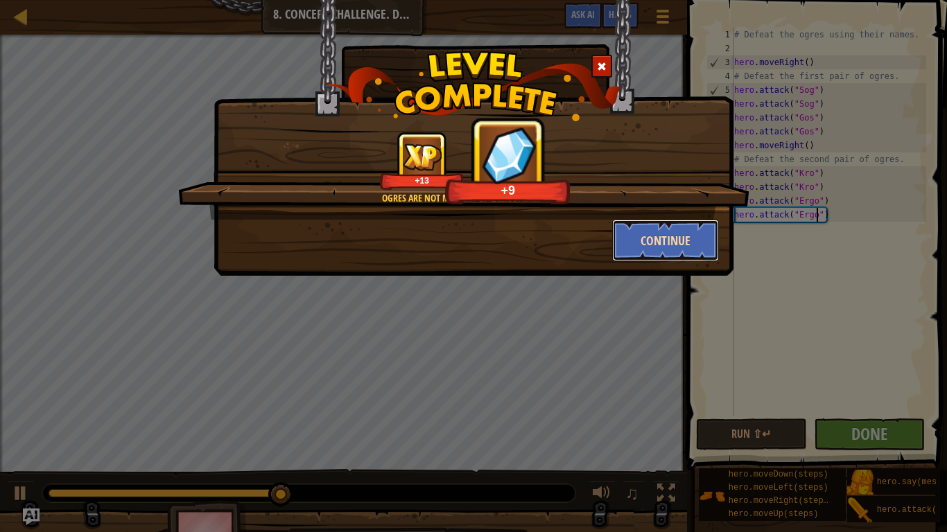
click at [664, 231] on button "Continue" at bounding box center [665, 241] width 107 height 42
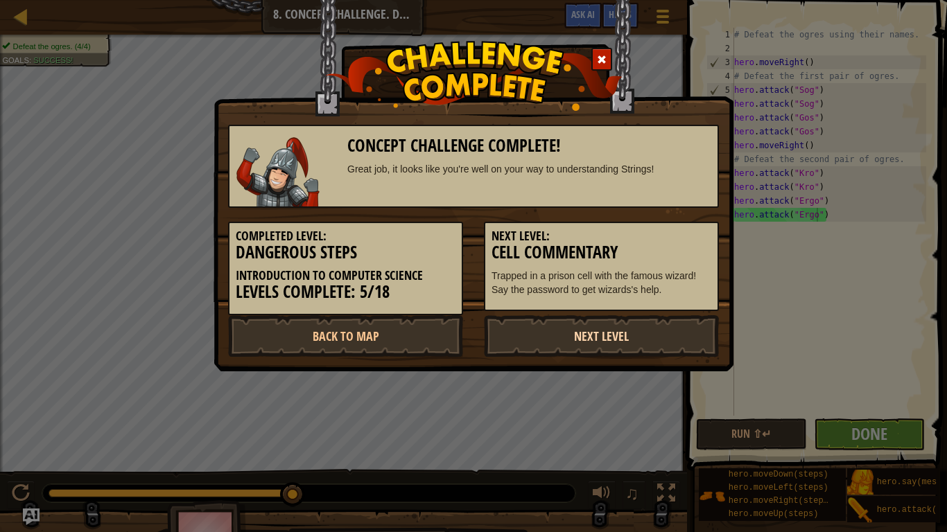
click at [544, 326] on link "Next Level" at bounding box center [601, 336] width 235 height 42
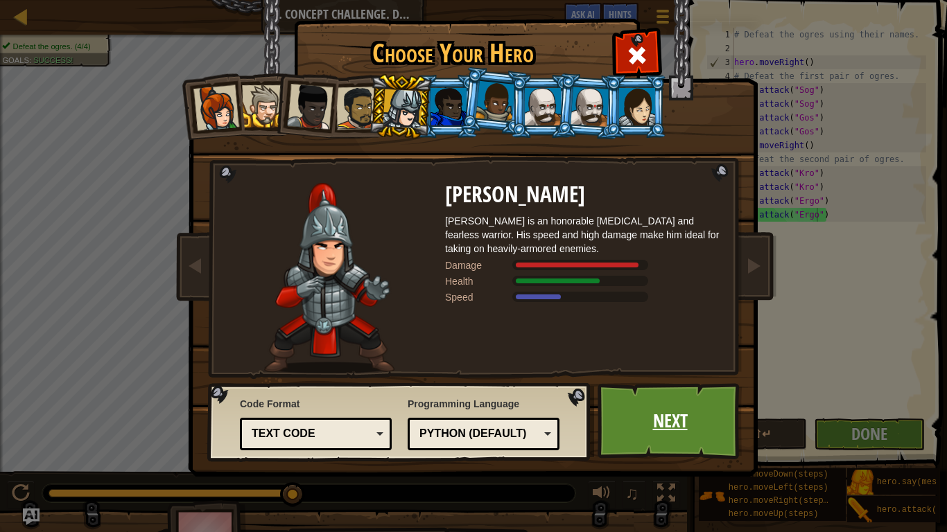
click at [695, 417] on link "Next" at bounding box center [669, 421] width 145 height 76
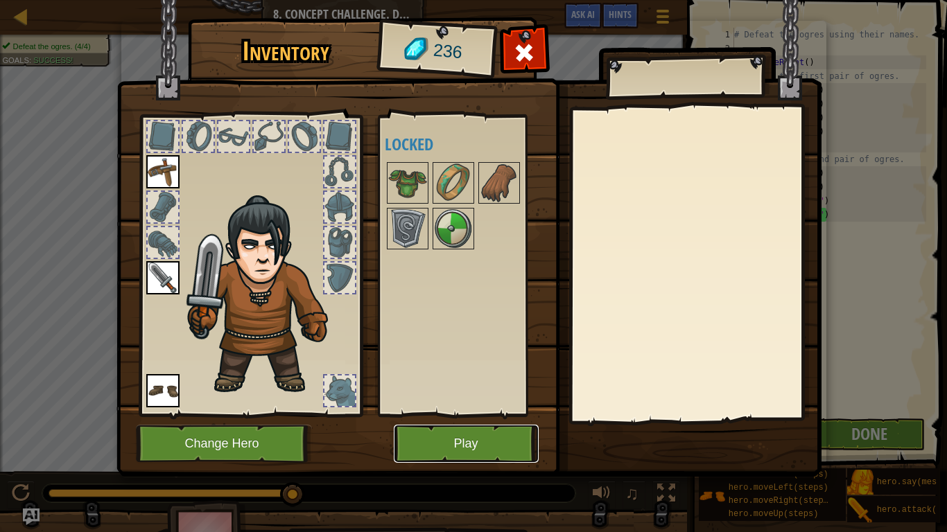
click at [414, 445] on button "Play" at bounding box center [466, 444] width 145 height 38
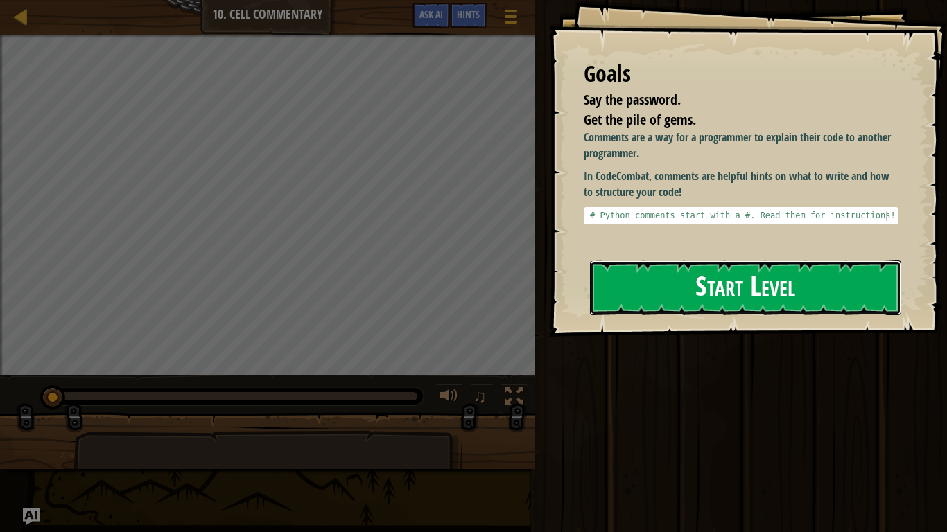
click at [766, 293] on button "Start Level" at bounding box center [745, 288] width 311 height 55
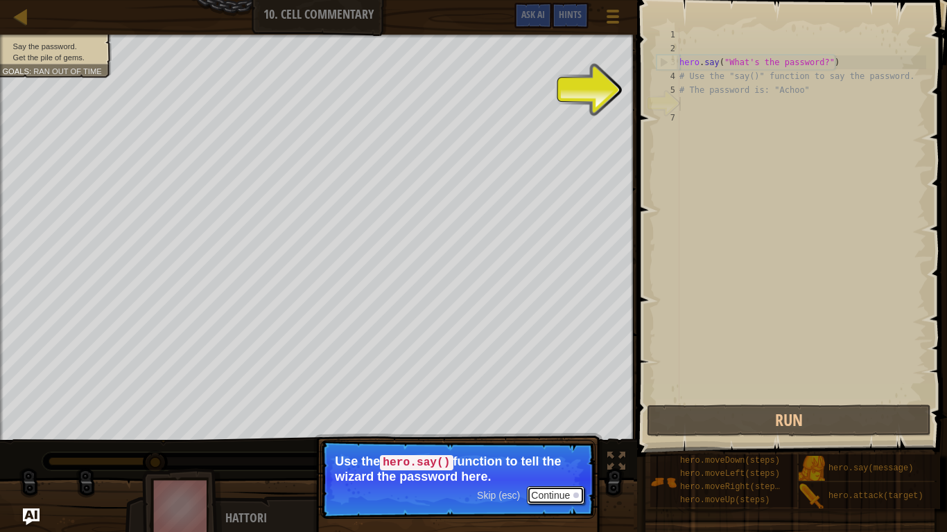
click at [538, 448] on button "Continue" at bounding box center [556, 495] width 58 height 18
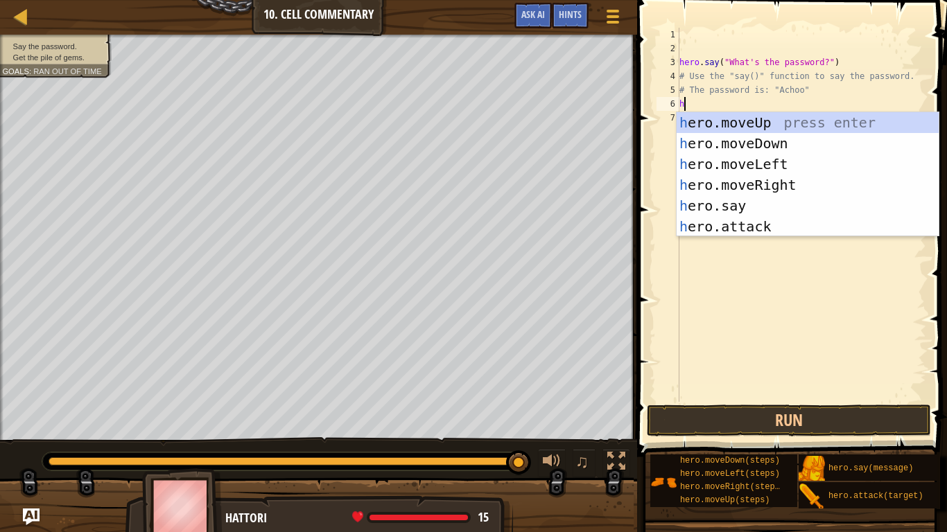
click at [822, 64] on div "hero . say ( "What's the password?" ) # Use the "say()" function to say the pas…" at bounding box center [800, 229] width 249 height 402
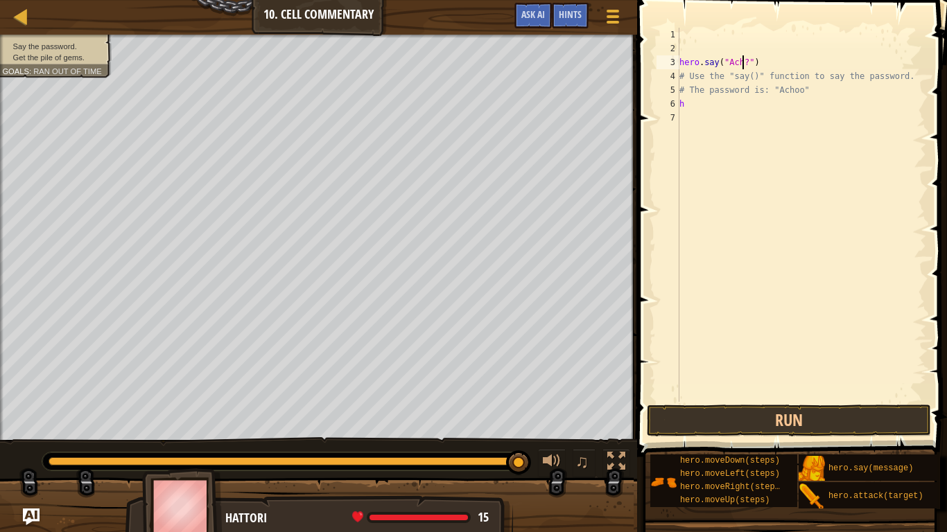
scroll to position [6, 10]
type textarea "hero.say("Achoo?")"
click at [689, 113] on div "hero . say ( "Achoo?" ) # Use the "say()" function to say the password. # The p…" at bounding box center [800, 229] width 249 height 402
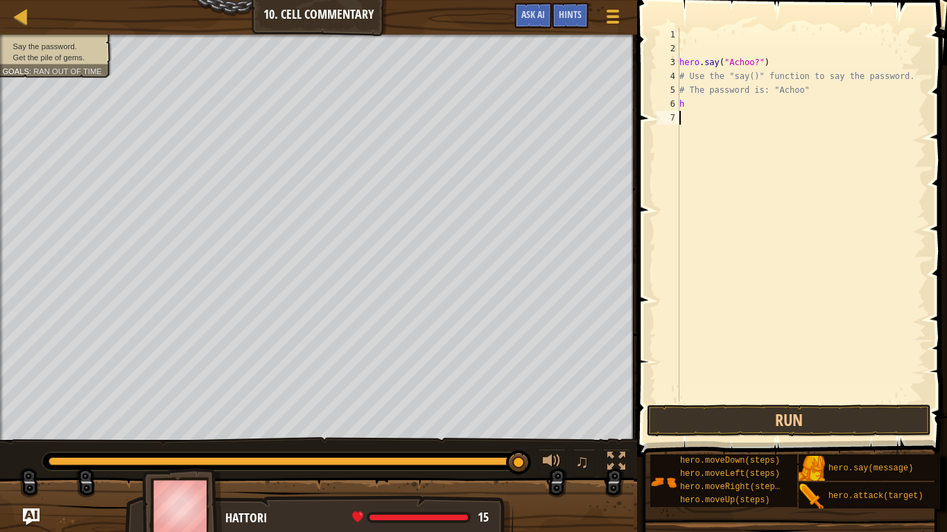
click at [687, 107] on div "hero . say ( "Achoo?" ) # Use the "say()" function to say the password. # The p…" at bounding box center [800, 229] width 249 height 402
type textarea "h"
click at [708, 407] on button "Run" at bounding box center [789, 421] width 284 height 32
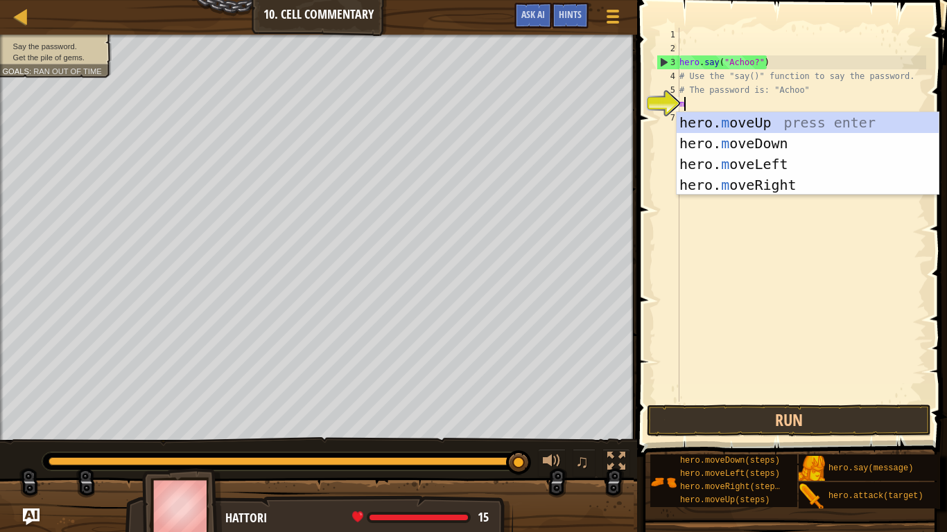
type textarea "mo"
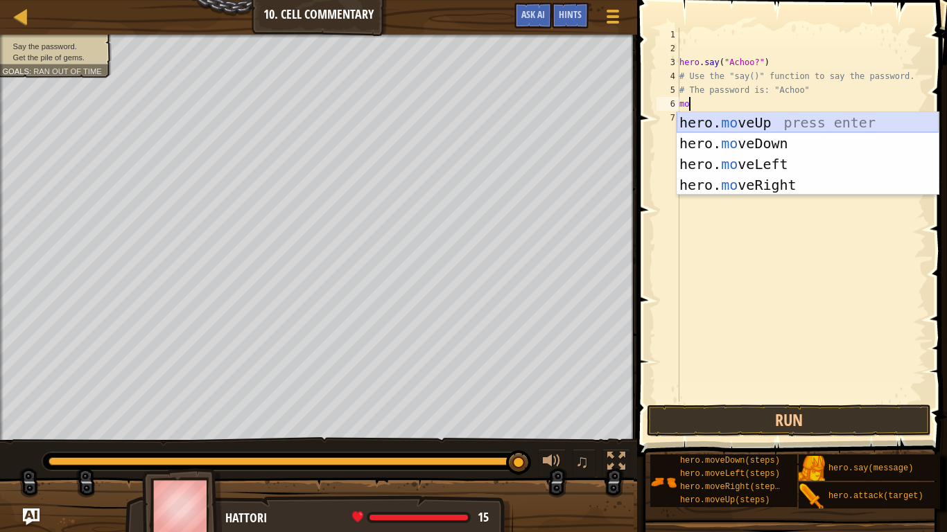
click at [783, 119] on div "hero. mo veUp press enter hero. mo veDown press enter hero. mo veLeft press ent…" at bounding box center [807, 174] width 262 height 125
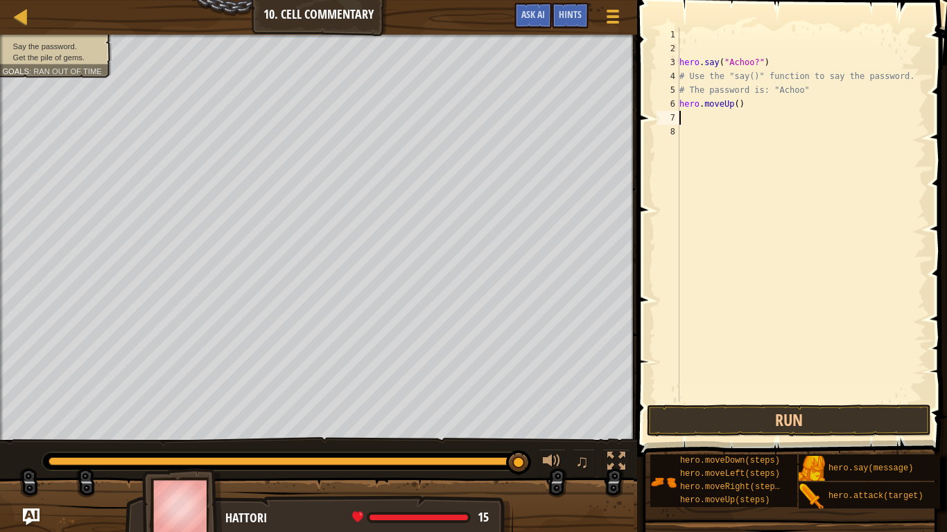
click at [738, 105] on div "hero . say ( "Achoo?" ) # Use the "say()" function to say the password. # The p…" at bounding box center [800, 229] width 249 height 402
type textarea "hero.moveUp(3)"
click at [851, 408] on button "Run" at bounding box center [789, 421] width 284 height 32
